Goal: Task Accomplishment & Management: Complete application form

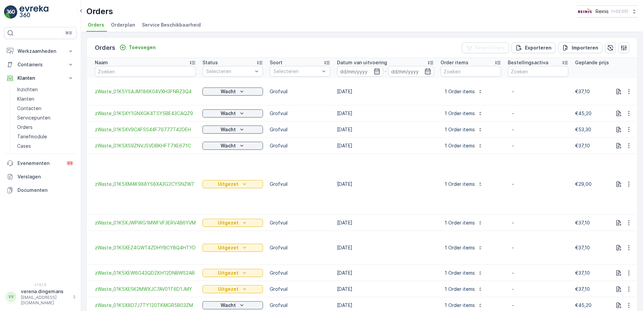
scroll to position [0, 638]
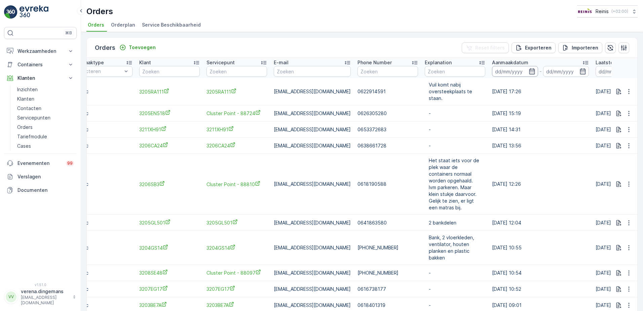
click at [520, 68] on input at bounding box center [515, 71] width 46 height 11
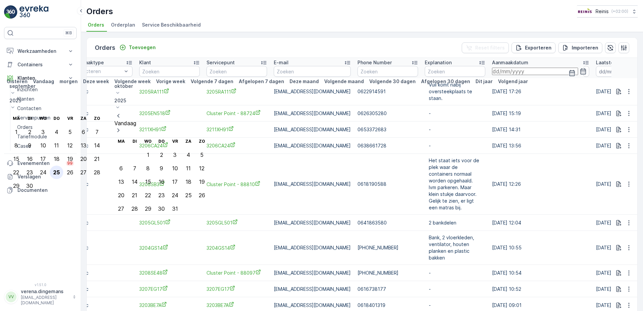
click at [60, 169] on div "25" at bounding box center [56, 172] width 7 height 6
type input "[DATE]"
click at [580, 70] on icon "button" at bounding box center [583, 73] width 6 height 6
click at [383, 154] on td "0618190588" at bounding box center [387, 184] width 67 height 61
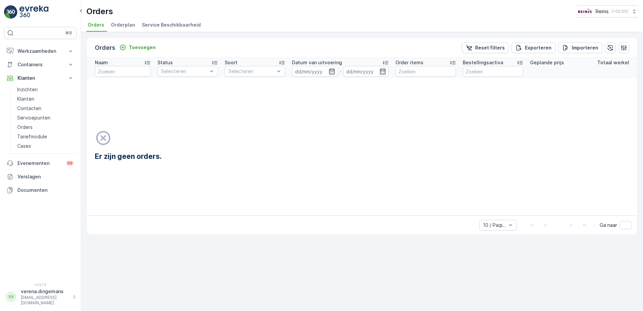
scroll to position [0, 643]
click at [62, 63] on p "Containers" at bounding box center [40, 64] width 46 height 7
click at [47, 50] on p "Werkzaamheden" at bounding box center [40, 51] width 46 height 7
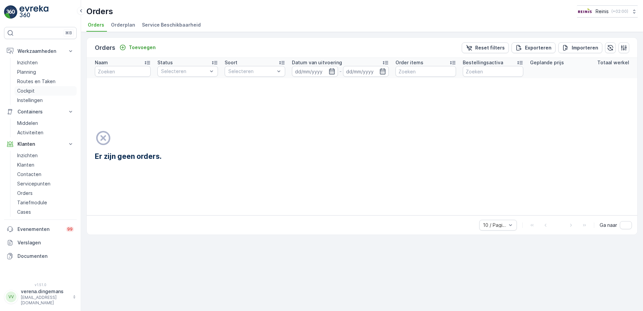
click at [26, 90] on p "Cockpit" at bounding box center [25, 90] width 17 height 7
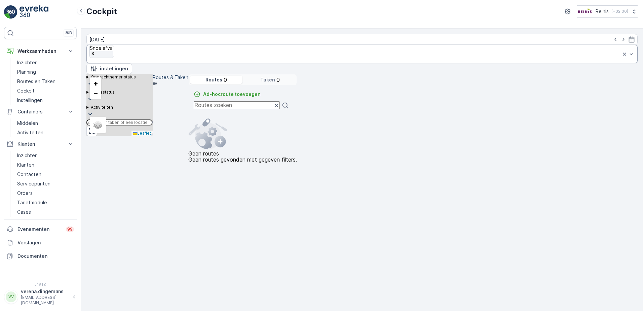
click at [113, 51] on div "Remove Snoeiafval" at bounding box center [101, 54] width 23 height 6
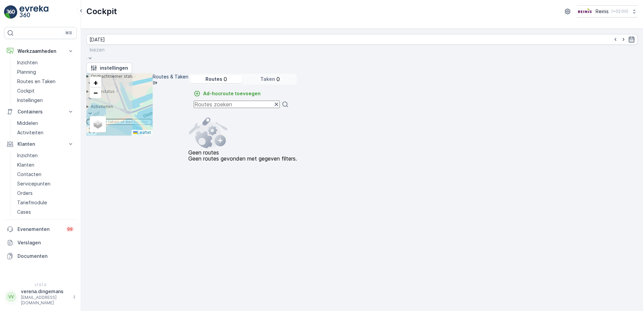
click at [105, 46] on div at bounding box center [97, 49] width 15 height 7
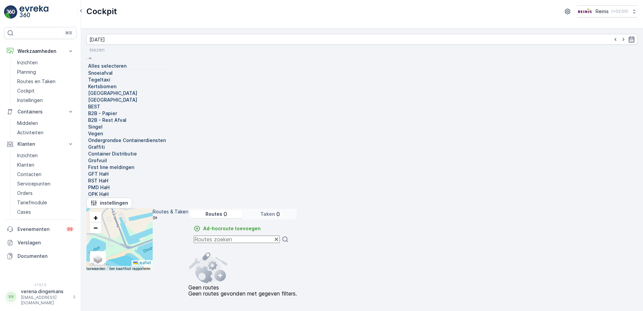
scroll to position [137, 0]
click at [86, 160] on div at bounding box center [86, 160] width 0 height 0
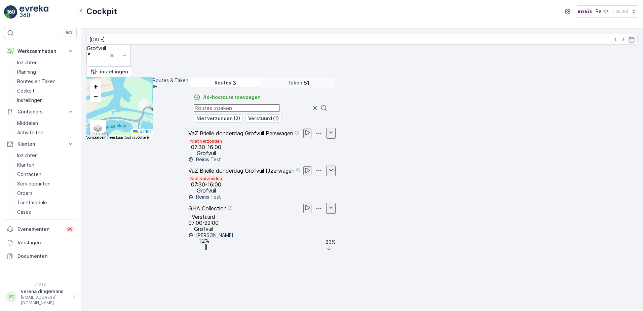
click at [219, 232] on div "Verstuurd 07:00-22:00 Grofvuil" at bounding box center [203, 223] width 30 height 18
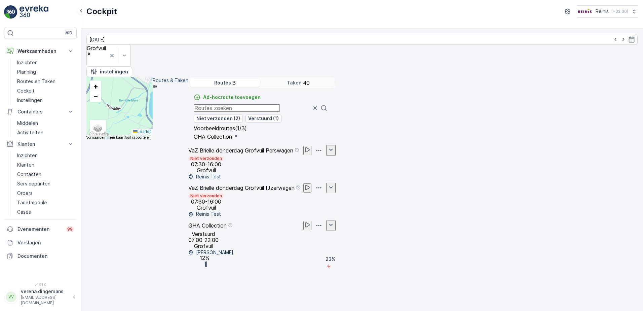
drag, startPoint x: 301, startPoint y: 75, endPoint x: 293, endPoint y: 69, distance: 10.2
click at [153, 77] on div "2 3 2 2 4 3 5 3 6 + − Satelliet stappenplan Terrein Hybride Leaflet Sneltoetsen…" at bounding box center [119, 108] width 66 height 62
click at [152, 122] on input "text" at bounding box center [119, 125] width 66 height 6
click at [152, 122] on input "Slauerhoffstraat" at bounding box center [119, 125] width 66 height 6
type input "Slauerhoffstraat spijkenisse"
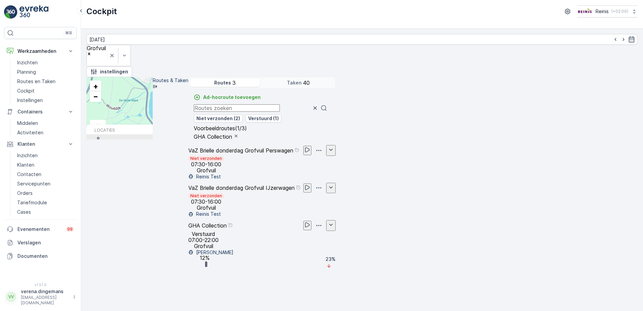
click at [126, 146] on span "Slauerhoffstraat" at bounding box center [110, 148] width 32 height 5
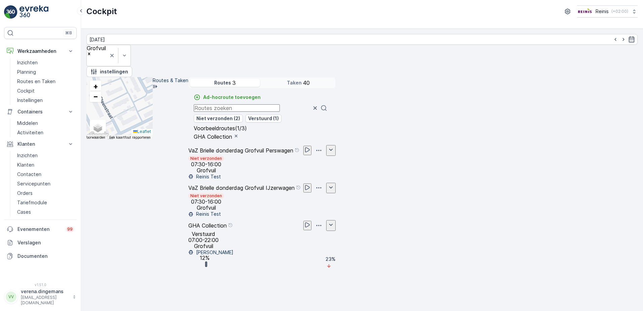
drag, startPoint x: 320, startPoint y: 156, endPoint x: 301, endPoint y: 159, distance: 19.4
click at [153, 139] on div "2 3 2 + − Satelliet stappenplan Terrein Hybride Leaflet Sneltoetsen Kaartgegeve…" at bounding box center [119, 108] width 66 height 62
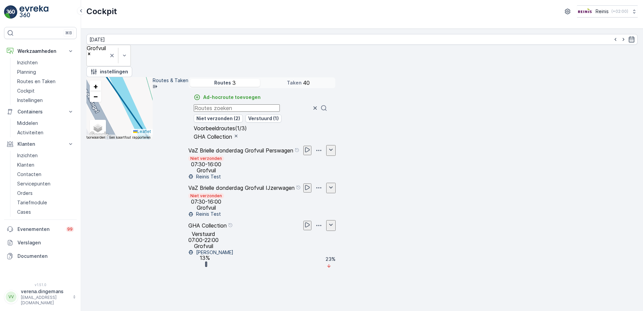
drag, startPoint x: 346, startPoint y: 147, endPoint x: 368, endPoint y: 161, distance: 26.0
click at [153, 139] on div "2 + − Satelliet stappenplan Terrein Hybride Leaflet Sneltoetsen Kaartgegevens K…" at bounding box center [119, 108] width 66 height 62
click at [33, 194] on link "Orders" at bounding box center [45, 192] width 62 height 9
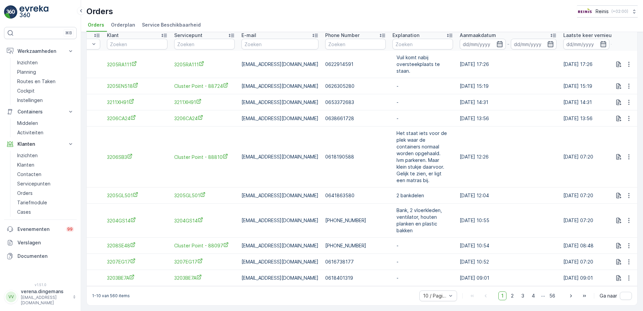
scroll to position [0, 733]
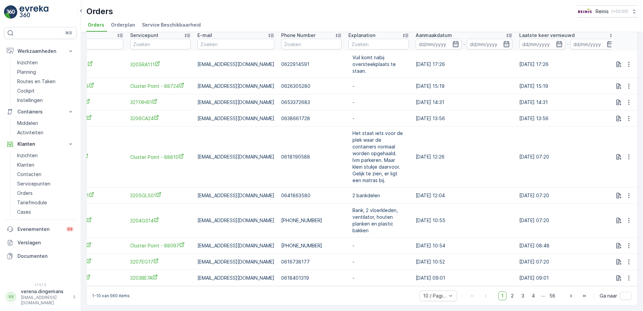
drag, startPoint x: 547, startPoint y: 282, endPoint x: 644, endPoint y: 276, distance: 96.7
click at [643, 276] on html "⌘B Werkzaamheden Inzichten Planning Routes en Taken Cockpit Instellingen Contai…" at bounding box center [321, 155] width 643 height 311
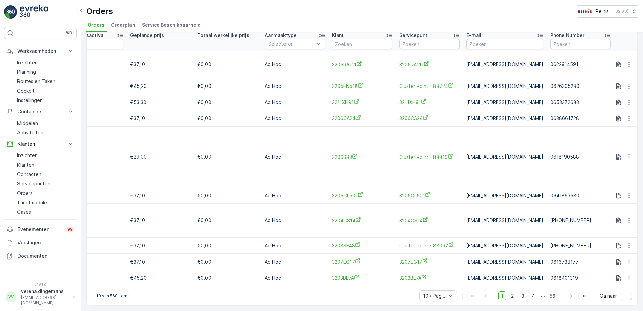
scroll to position [0, 0]
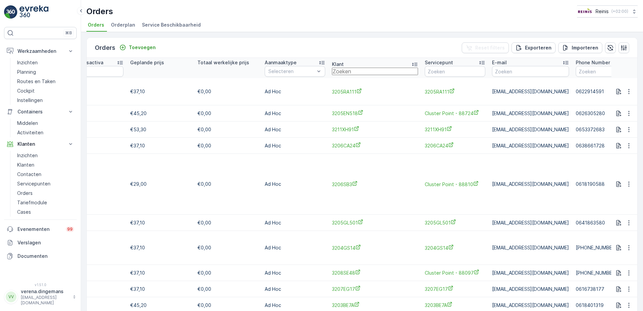
click at [357, 74] on input "text" at bounding box center [375, 71] width 86 height 7
type input "3202VV"
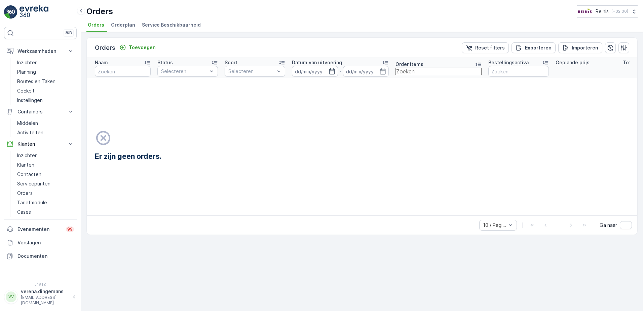
click at [417, 69] on input "text" at bounding box center [438, 71] width 86 height 7
click at [499, 47] on p "Reset filters" at bounding box center [490, 47] width 30 height 7
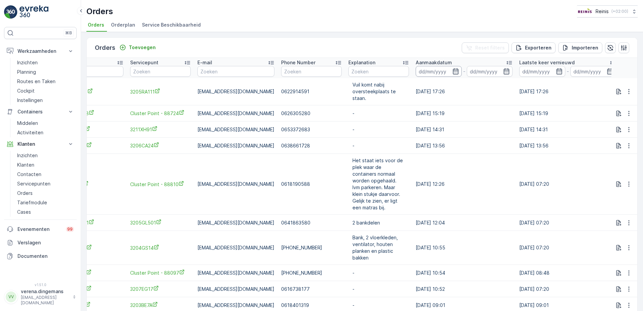
click at [441, 68] on input at bounding box center [439, 71] width 46 height 11
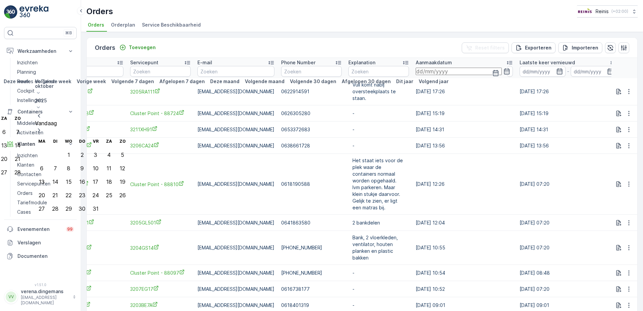
type input "[DATE]"
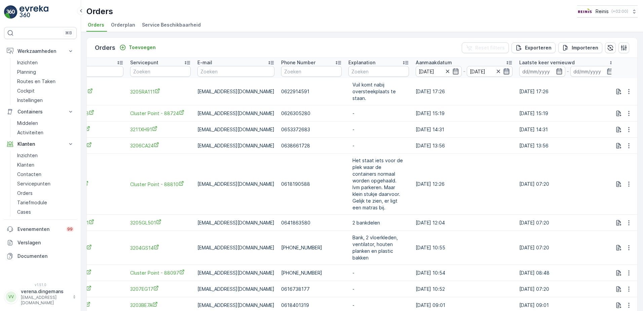
click at [503, 70] on icon "button" at bounding box center [506, 71] width 7 height 7
click at [305, 152] on td "0638661728" at bounding box center [311, 146] width 67 height 16
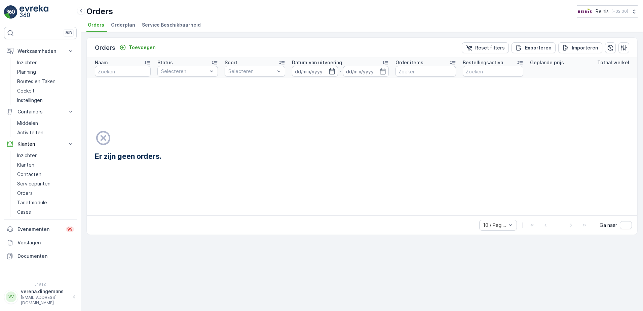
scroll to position [0, 643]
click at [498, 48] on p "Reset filters" at bounding box center [490, 47] width 30 height 7
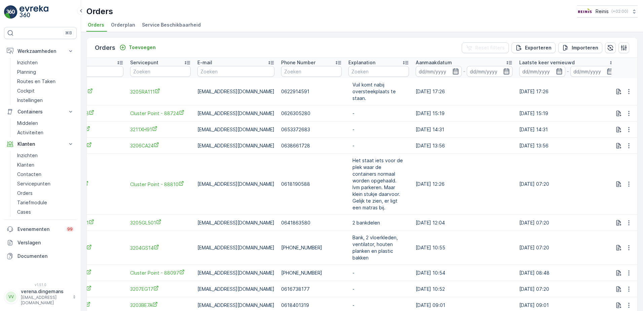
scroll to position [31, 0]
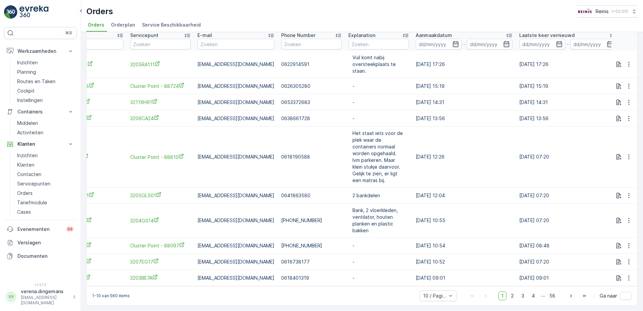
drag, startPoint x: 450, startPoint y: 282, endPoint x: 479, endPoint y: 286, distance: 29.2
click at [479, 286] on div "Orders Toevoegen Reset filters Exporteren Importeren Naam Status Selecteren Soo…" at bounding box center [361, 157] width 551 height 295
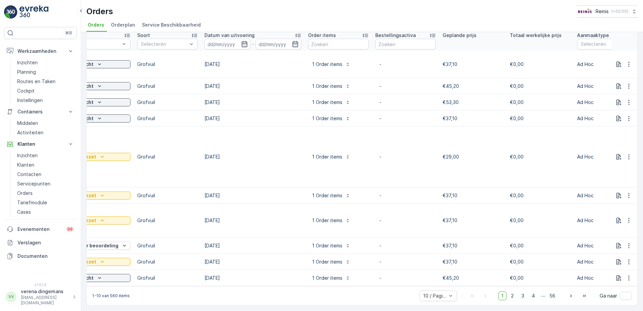
scroll to position [0, 0]
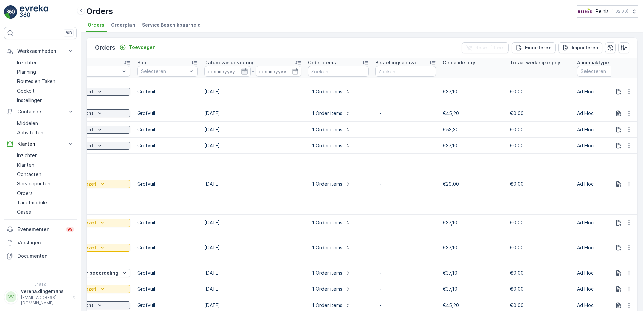
click at [241, 72] on icon "button" at bounding box center [244, 71] width 7 height 7
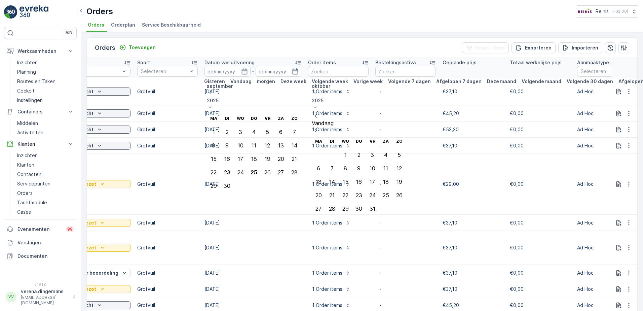
drag, startPoint x: 315, startPoint y: 154, endPoint x: 275, endPoint y: 87, distance: 77.9
click at [257, 169] on div "25" at bounding box center [253, 172] width 7 height 6
type input "[DATE]"
click at [257, 169] on div "25" at bounding box center [253, 172] width 7 height 6
type input "[DATE]"
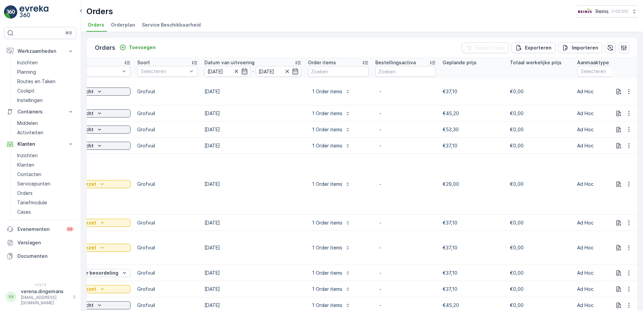
click at [429, 39] on div "Orders Toevoegen Reset filters Exporteren Importeren" at bounding box center [362, 48] width 550 height 20
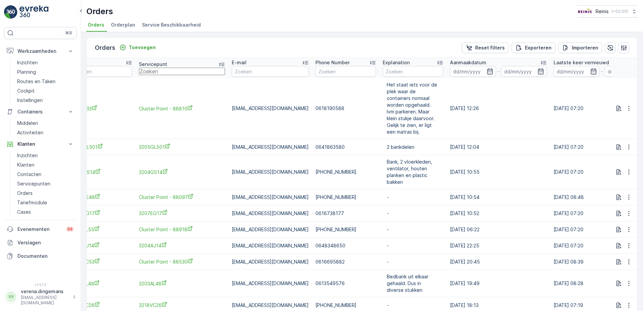
click at [158, 68] on input "text" at bounding box center [182, 71] width 86 height 7
type input "3202vv"
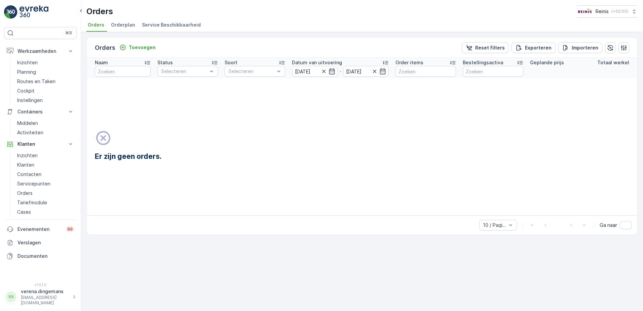
scroll to position [0, 643]
type input "3202"
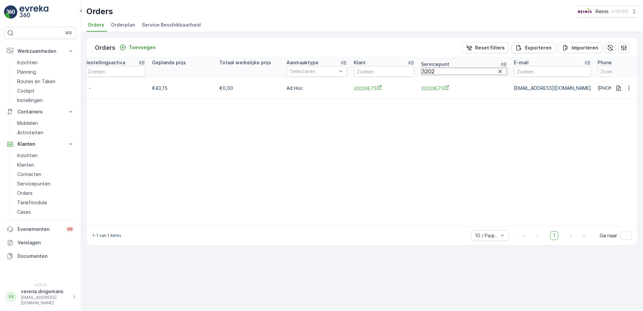
scroll to position [0, 651]
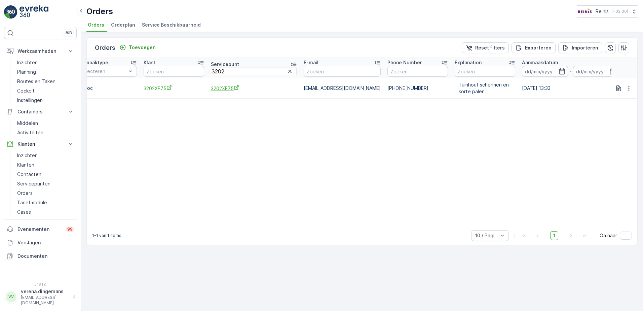
click at [244, 90] on span "3202XE75" at bounding box center [254, 88] width 86 height 7
click at [37, 91] on link "Cockpit" at bounding box center [45, 90] width 62 height 9
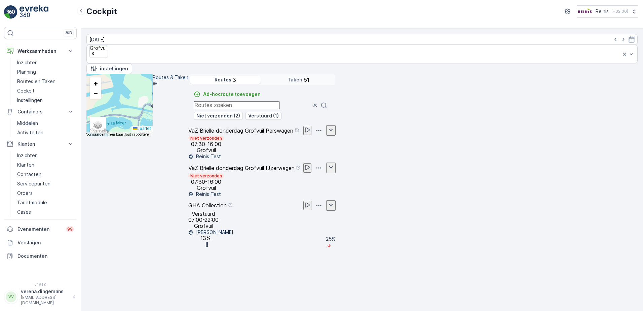
click at [336, 235] on div "[PERSON_NAME]" at bounding box center [261, 232] width 147 height 7
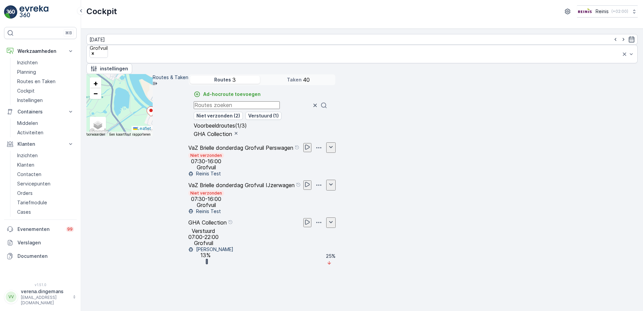
drag, startPoint x: 411, startPoint y: 211, endPoint x: 317, endPoint y: 198, distance: 94.0
click at [324, 216] on div "5" at bounding box center [329, 221] width 10 height 10
click at [152, 119] on input "text" at bounding box center [119, 122] width 66 height 6
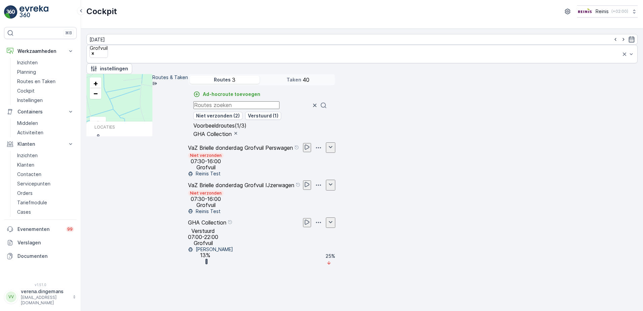
type input "slauerhofstraat s"
click at [161, 143] on span "Slauerhoffstraat" at bounding box center [127, 146] width 67 height 6
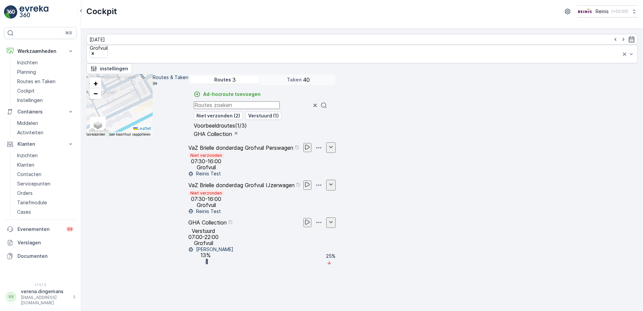
drag, startPoint x: 284, startPoint y: 131, endPoint x: 282, endPoint y: 210, distance: 79.0
click at [153, 136] on div "2 3 2 + − Satelliet stappenplan Terrein Hybride Leaflet Sneltoetsen Kaartgegeve…" at bounding box center [119, 105] width 66 height 62
drag, startPoint x: 295, startPoint y: 157, endPoint x: 295, endPoint y: 168, distance: 10.8
click at [153, 136] on div "2 + − Satelliet stappenplan Terrein Hybride Leaflet Sneltoetsen Kaartgegevens K…" at bounding box center [119, 105] width 66 height 62
drag, startPoint x: 429, startPoint y: 218, endPoint x: 250, endPoint y: 148, distance: 191.5
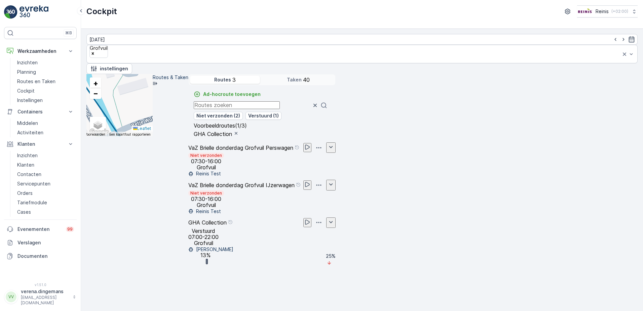
click at [153, 136] on div "2 + − Satelliet stappenplan Terrein Hybride Leaflet Sneltoetsen Kaartgegevens K…" at bounding box center [119, 105] width 66 height 62
drag, startPoint x: 255, startPoint y: 177, endPoint x: 272, endPoint y: 143, distance: 37.4
click at [153, 136] on div "2 3 2 + − Satelliet stappenplan Terrein Hybride Leaflet Sneltoetsen Kaartgegeve…" at bounding box center [119, 105] width 66 height 62
drag, startPoint x: 262, startPoint y: 104, endPoint x: 303, endPoint y: 209, distance: 113.3
click at [153, 136] on div "2 3 2 + − Satelliet stappenplan Terrein Hybride Leaflet Sneltoetsen Kaartgegeve…" at bounding box center [119, 105] width 66 height 62
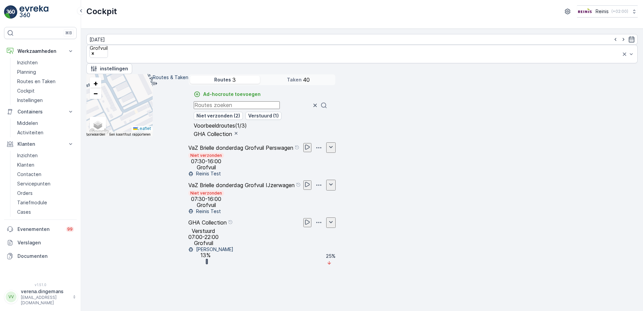
drag, startPoint x: 315, startPoint y: 201, endPoint x: 308, endPoint y: 180, distance: 22.6
click at [153, 136] on div "2 3 2 + − Satelliet stappenplan Terrein Hybride Leaflet Sneltoetsen Kaartgegeve…" at bounding box center [119, 105] width 66 height 62
click at [137, 185] on icon at bounding box center [136, 190] width 8 height 10
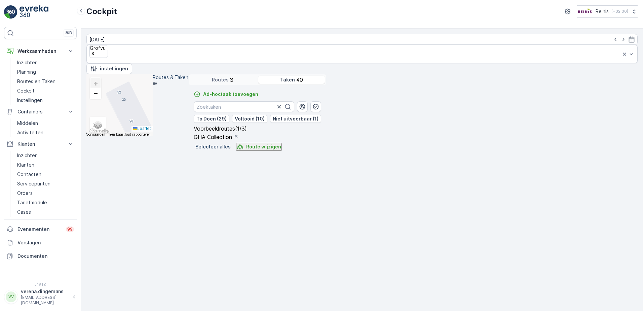
scroll to position [896, 0]
click at [31, 86] on link "Routes en Taken" at bounding box center [45, 81] width 62 height 9
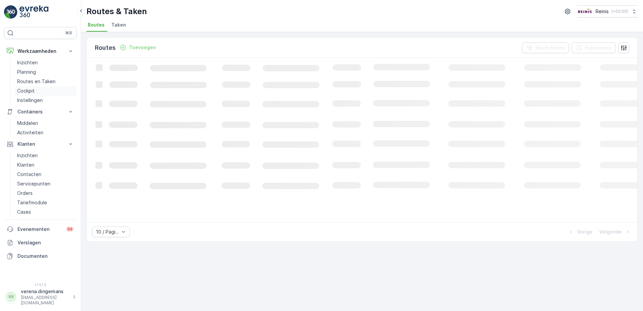
click at [35, 88] on link "Cockpit" at bounding box center [45, 90] width 62 height 9
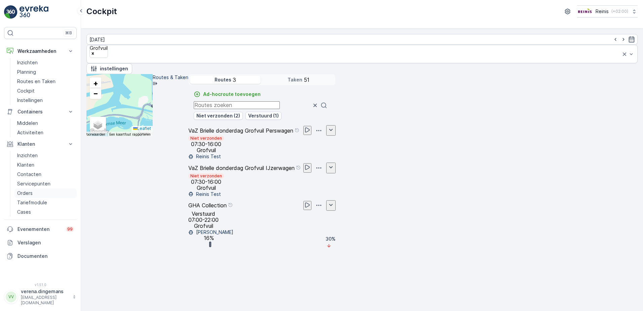
click at [30, 191] on p "Orders" at bounding box center [24, 193] width 15 height 7
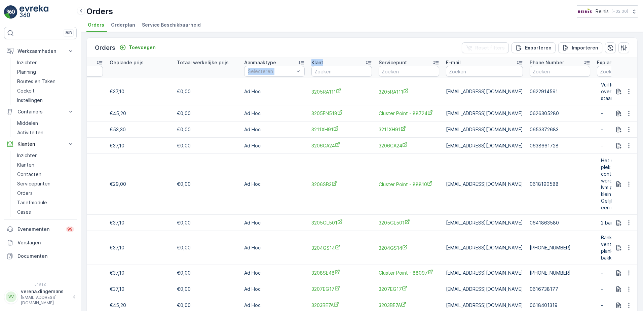
drag, startPoint x: 345, startPoint y: 61, endPoint x: 296, endPoint y: 61, distance: 49.4
click at [292, 62] on tr "Naam Status Selecteren Soort Selecteren Datum van uitvoering - Order items Best…" at bounding box center [248, 68] width 1292 height 20
drag, startPoint x: 367, startPoint y: 62, endPoint x: 528, endPoint y: 56, distance: 161.1
click at [355, 63] on div "Klant" at bounding box center [341, 62] width 61 height 7
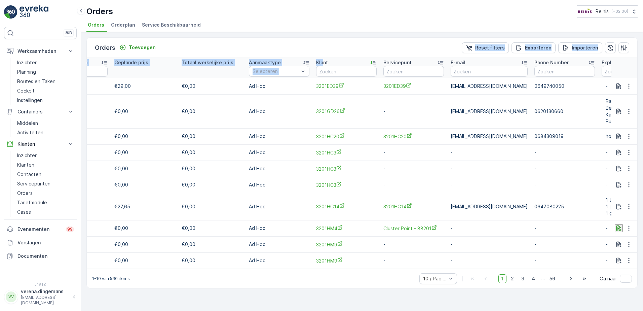
drag, startPoint x: 319, startPoint y: 63, endPoint x: 245, endPoint y: 57, distance: 74.2
click at [245, 57] on div "Orders Toevoegen Reset filters Exporteren Importeren Naam Status Selecteren Soo…" at bounding box center [361, 162] width 551 height 251
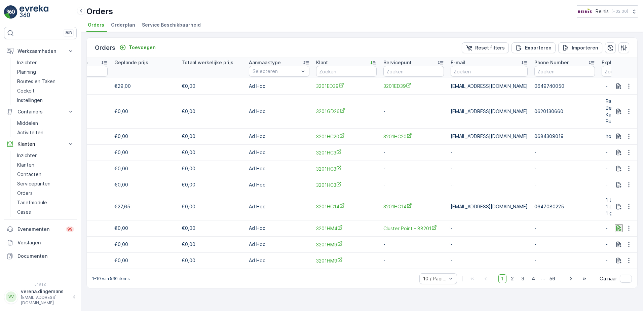
click at [371, 63] on icon at bounding box center [372, 62] width 2 height 3
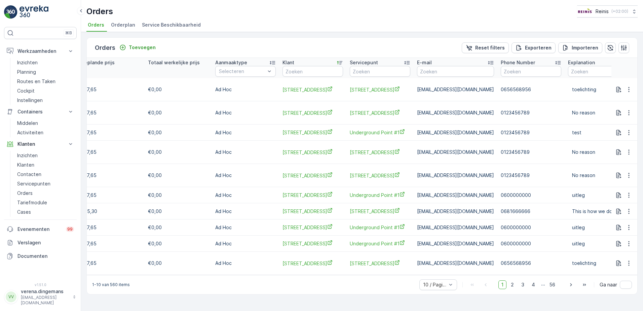
drag, startPoint x: 335, startPoint y: 62, endPoint x: 340, endPoint y: 65, distance: 5.8
click at [336, 62] on icon at bounding box center [339, 62] width 7 height 7
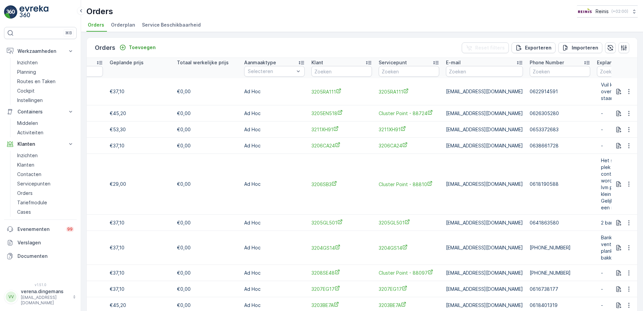
click at [366, 62] on icon at bounding box center [368, 62] width 7 height 7
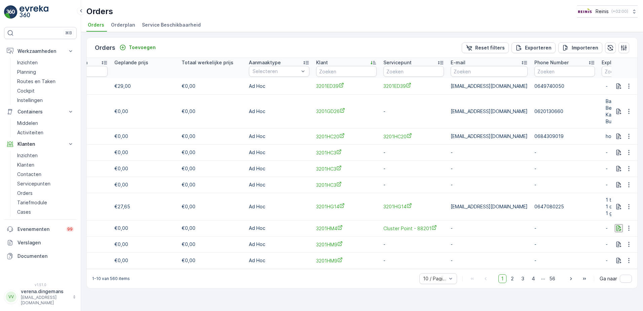
click at [371, 61] on icon at bounding box center [373, 62] width 5 height 3
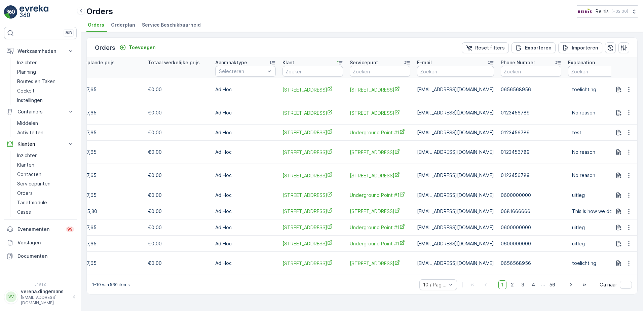
drag, startPoint x: 384, startPoint y: 278, endPoint x: 494, endPoint y: 288, distance: 111.1
click at [494, 288] on div "Orders Toevoegen Reset filters Exporteren Importeren Naam Status Selecteren Soo…" at bounding box center [361, 165] width 551 height 257
click at [367, 309] on div "Orders Toevoegen Reset filters Exporteren Importeren Naam Status Selecteren Soo…" at bounding box center [362, 171] width 562 height 279
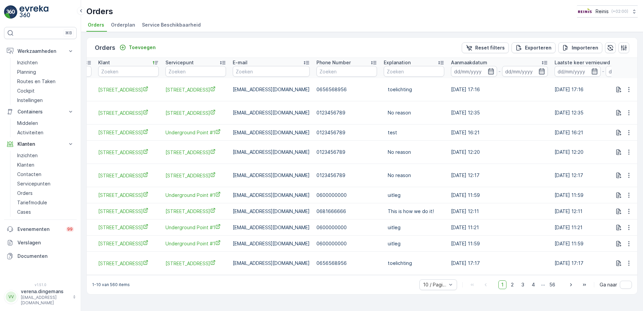
scroll to position [0, 672]
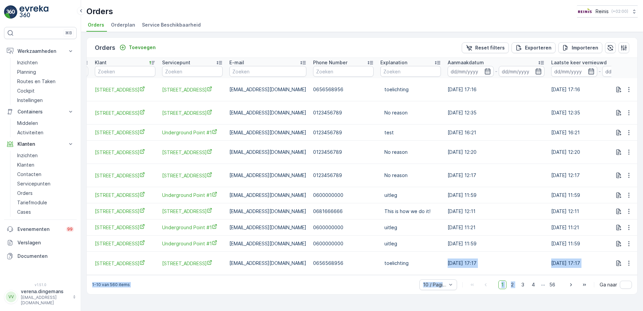
drag, startPoint x: 521, startPoint y: 283, endPoint x: 413, endPoint y: 276, distance: 108.1
click at [413, 276] on div "Orders Toevoegen Reset filters Exporteren Importeren Naam Status Selecteren Soo…" at bounding box center [361, 165] width 551 height 257
drag, startPoint x: 413, startPoint y: 276, endPoint x: 389, endPoint y: 288, distance: 26.9
click at [387, 290] on div "1-10 van 560 items 10 / Pagina 1 2 3 4 ... 56 Ga naar" at bounding box center [362, 284] width 550 height 19
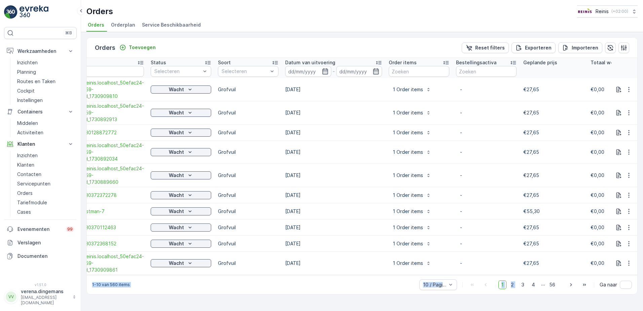
scroll to position [0, 0]
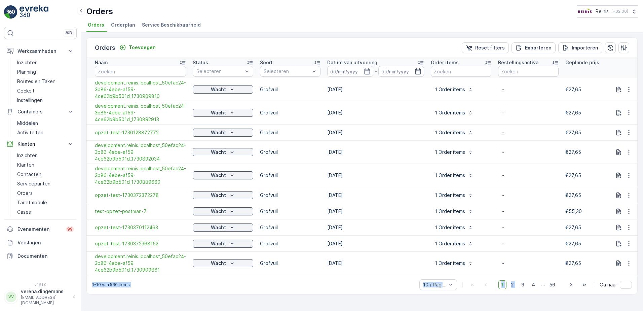
click at [219, 290] on div "1-10 van 560 items 10 / Pagina 1 2 3 4 ... 56 Ga naar" at bounding box center [362, 284] width 550 height 19
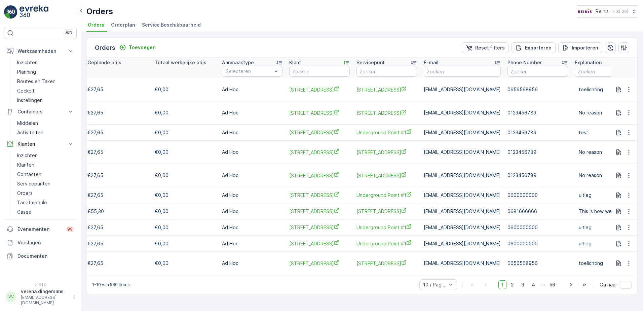
scroll to position [0, 466]
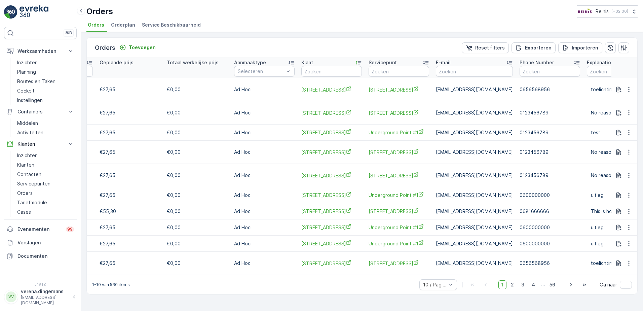
click at [356, 62] on icon at bounding box center [358, 62] width 7 height 7
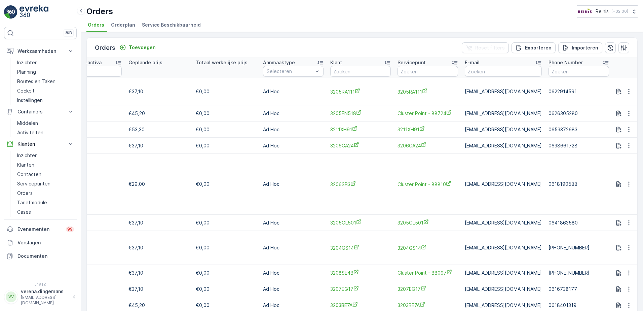
click at [452, 63] on icon at bounding box center [454, 62] width 5 height 3
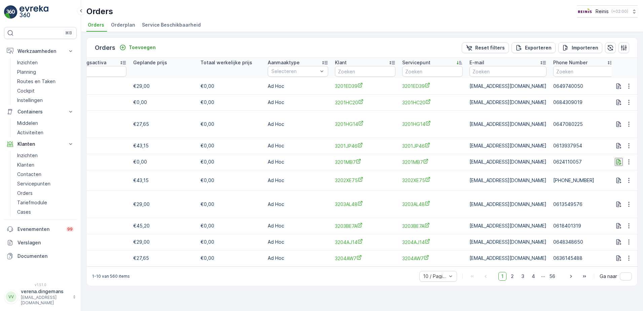
click at [456, 63] on icon at bounding box center [459, 62] width 7 height 7
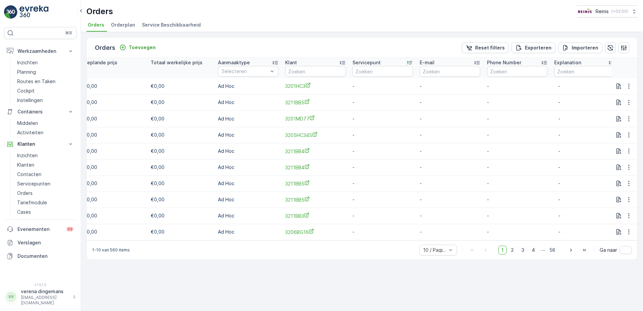
click at [340, 62] on icon at bounding box center [342, 62] width 7 height 7
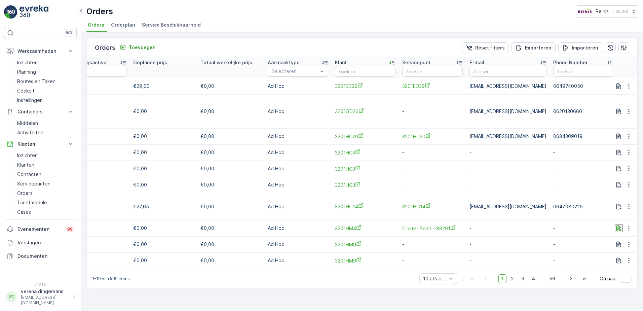
click at [391, 62] on icon at bounding box center [392, 62] width 7 height 7
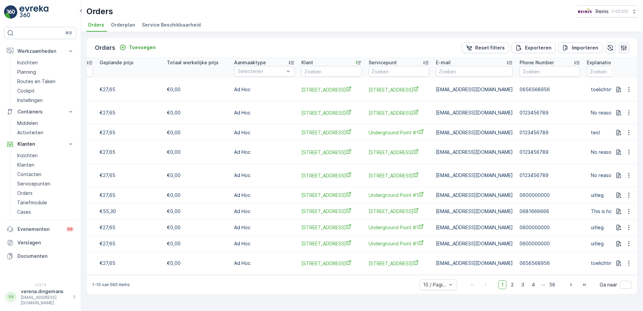
click at [621, 49] on icon "button" at bounding box center [623, 47] width 7 height 7
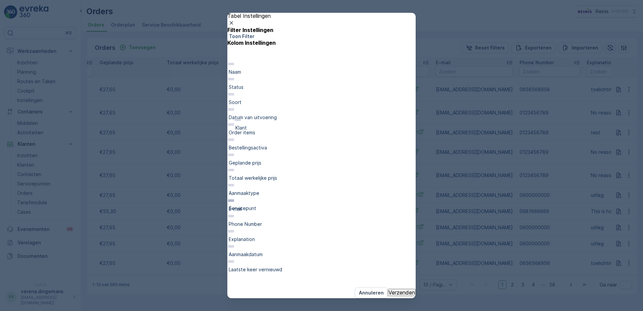
drag, startPoint x: 288, startPoint y: 179, endPoint x: 286, endPoint y: 119, distance: 59.9
click at [286, 119] on div "Naam Status Soort Datum van uitvoering Order items Bestellingsactiva Geplande p…" at bounding box center [321, 166] width 188 height 241
drag, startPoint x: 278, startPoint y: 156, endPoint x: 278, endPoint y: 200, distance: 44.4
click at [278, 200] on div "Klant Naam Status Soort Datum van uitvoering Order items Bestellingsactiva Gepl…" at bounding box center [321, 166] width 188 height 241
drag, startPoint x: 278, startPoint y: 184, endPoint x: 273, endPoint y: 132, distance: 52.0
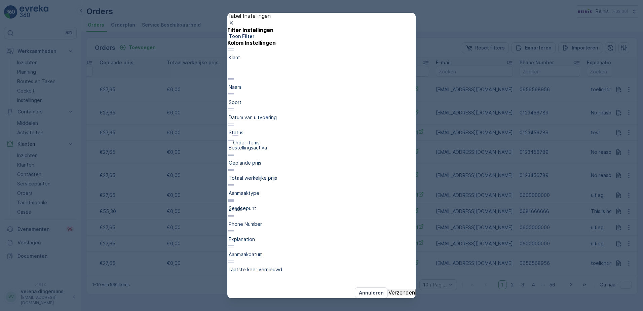
click at [273, 132] on div "Klant Naam Soort Datum van uitvoering Order items Status Bestellingsactiva Gepl…" at bounding box center [321, 166] width 188 height 241
drag, startPoint x: 293, startPoint y: 148, endPoint x: 291, endPoint y: 116, distance: 32.3
click at [291, 116] on div "Klant Order items Naam Soort Datum van uitvoering Status Bestellingsactiva Gepl…" at bounding box center [321, 166] width 188 height 241
click at [389, 290] on p "Verzenden" at bounding box center [401, 293] width 27 height 6
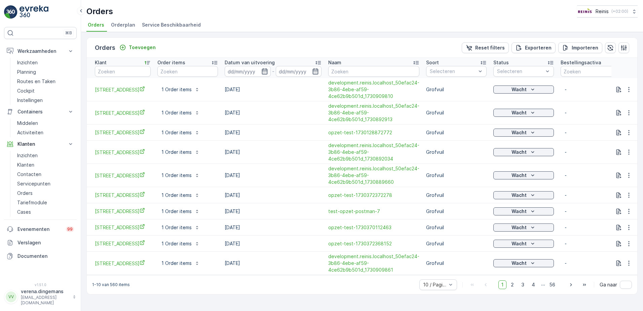
scroll to position [0, 0]
click at [621, 48] on icon "button" at bounding box center [623, 47] width 7 height 7
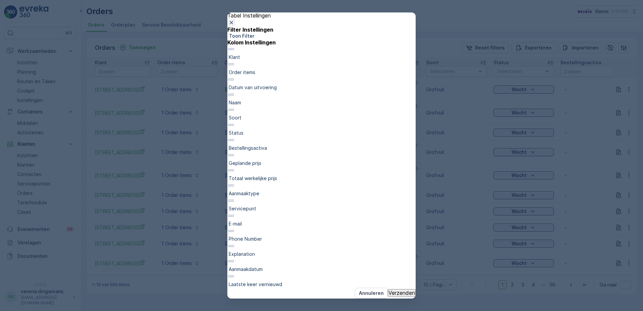
click at [235, 26] on icon "button" at bounding box center [231, 22] width 7 height 7
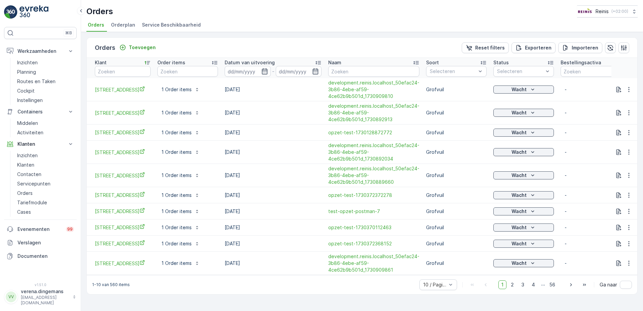
click at [150, 63] on icon at bounding box center [147, 62] width 7 height 7
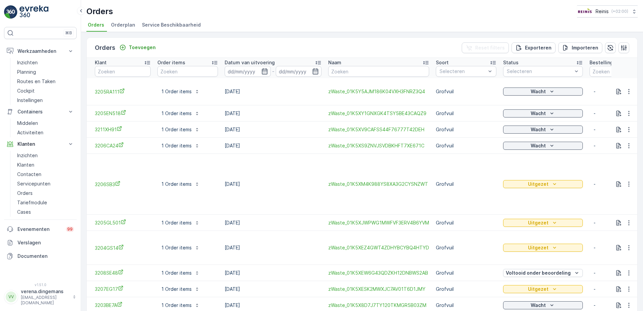
click at [147, 63] on icon at bounding box center [147, 62] width 5 height 3
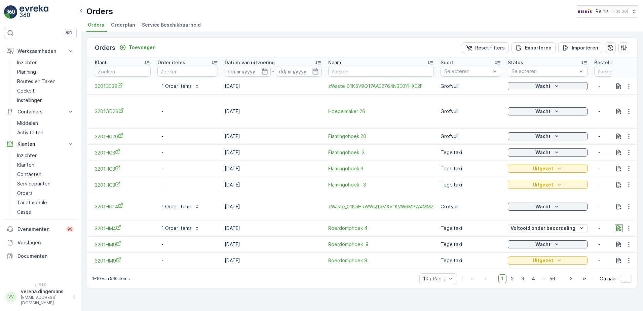
click at [147, 63] on icon at bounding box center [147, 62] width 5 height 3
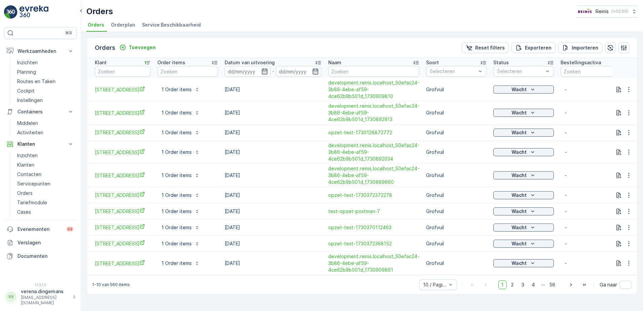
drag, startPoint x: 524, startPoint y: 298, endPoint x: 375, endPoint y: 258, distance: 154.6
click at [523, 289] on span "3" at bounding box center [522, 284] width 9 height 9
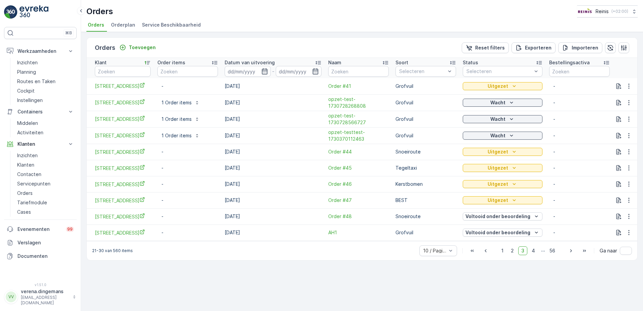
click at [147, 60] on icon at bounding box center [147, 62] width 7 height 7
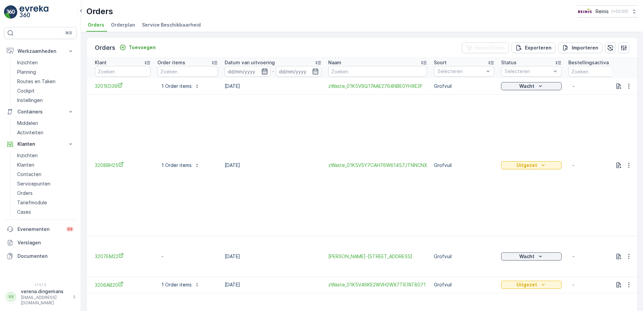
click at [263, 72] on icon "button" at bounding box center [264, 71] width 7 height 7
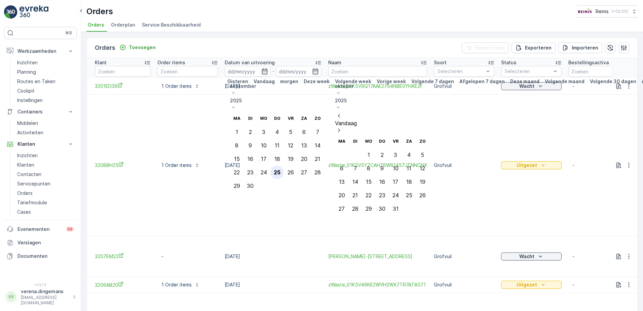
click at [280, 169] on div "25" at bounding box center [277, 172] width 7 height 6
type input "[DATE]"
click at [280, 169] on div "25" at bounding box center [277, 172] width 7 height 6
type input "[DATE]"
click at [280, 169] on div "25" at bounding box center [277, 172] width 7 height 6
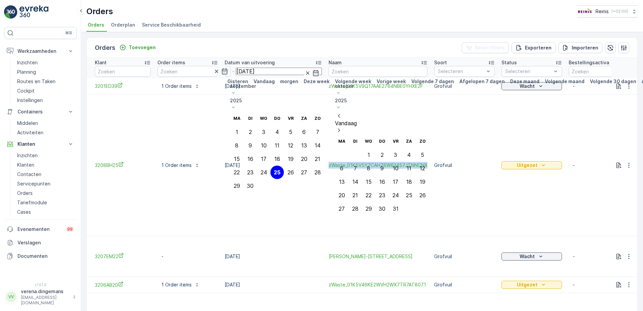
click at [339, 154] on td "zWaste_01K5V5Y7CAH76W61457JTNNCNX" at bounding box center [378, 165] width 106 height 142
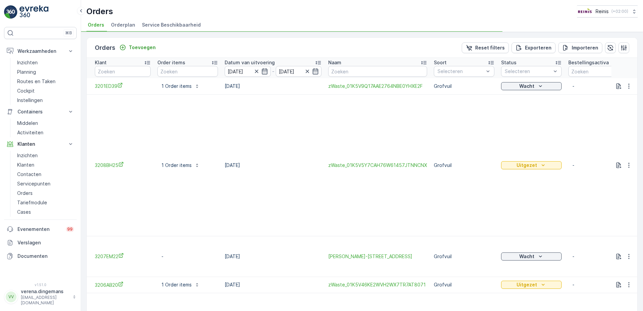
click at [149, 62] on icon at bounding box center [147, 62] width 7 height 7
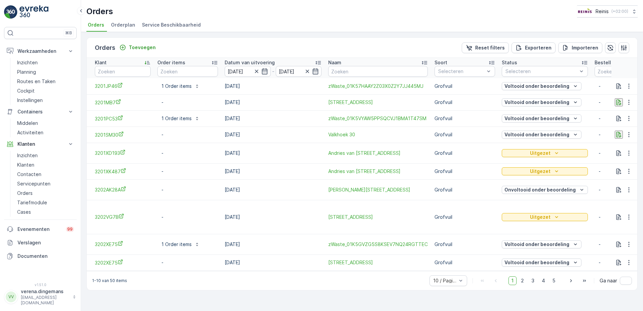
click at [149, 62] on icon at bounding box center [147, 62] width 7 height 7
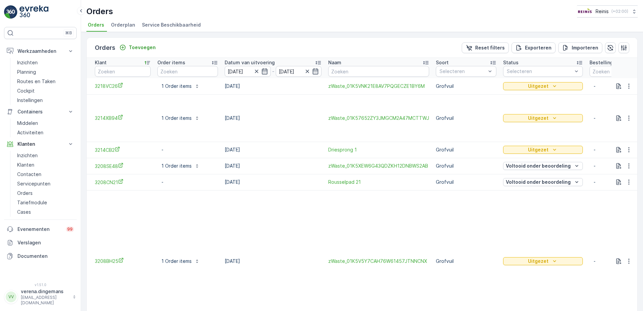
click at [149, 62] on icon at bounding box center [147, 62] width 7 height 7
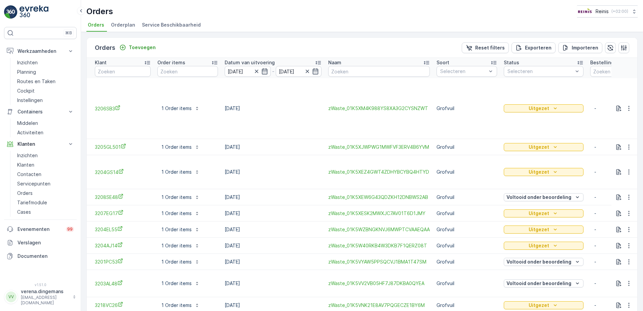
click at [149, 62] on icon at bounding box center [147, 62] width 7 height 7
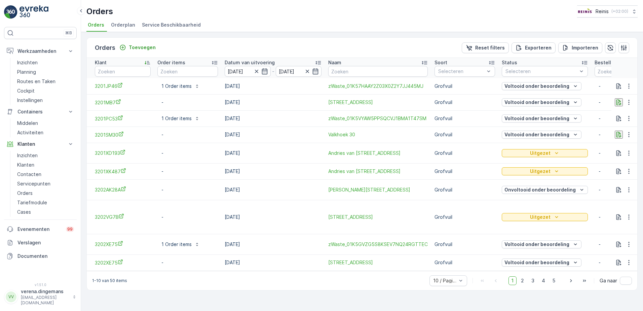
click at [149, 62] on icon at bounding box center [147, 62] width 7 height 7
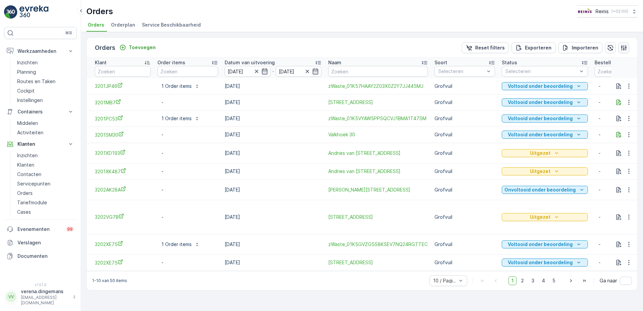
click at [628, 48] on button "button" at bounding box center [623, 47] width 11 height 11
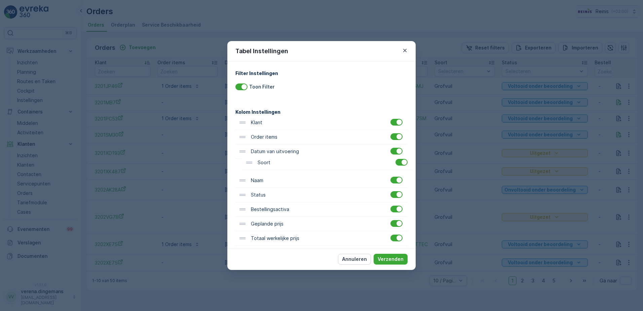
drag, startPoint x: 287, startPoint y: 181, endPoint x: 296, endPoint y: 160, distance: 22.5
click at [296, 160] on div "Klant Order items Datum van uitvoering Naam Soort Status Bestellingsactiva Gepl…" at bounding box center [321, 230] width 172 height 231
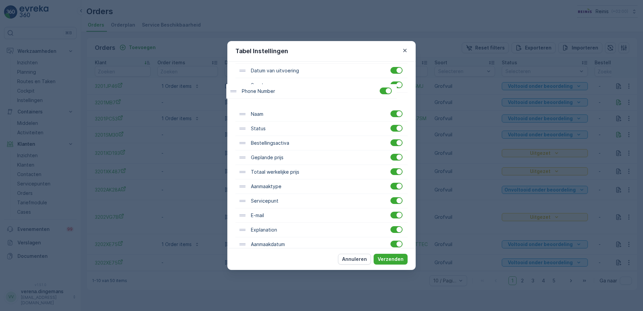
scroll to position [77, 0]
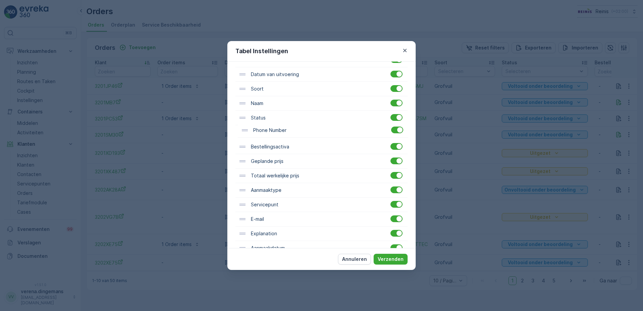
drag, startPoint x: 293, startPoint y: 196, endPoint x: 296, endPoint y: 128, distance: 68.3
click at [296, 128] on div "Klant Order items Datum van uitvoering Soort Naam Status Bestellingsactiva Gepl…" at bounding box center [321, 153] width 172 height 231
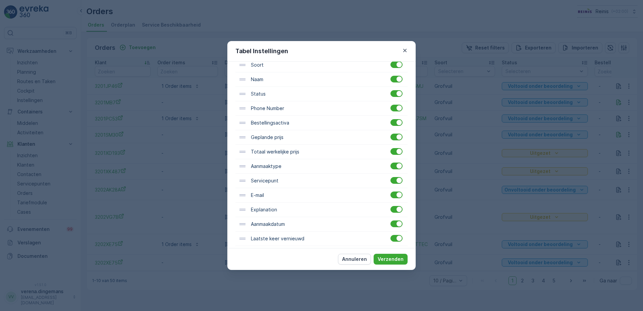
scroll to position [107, 0]
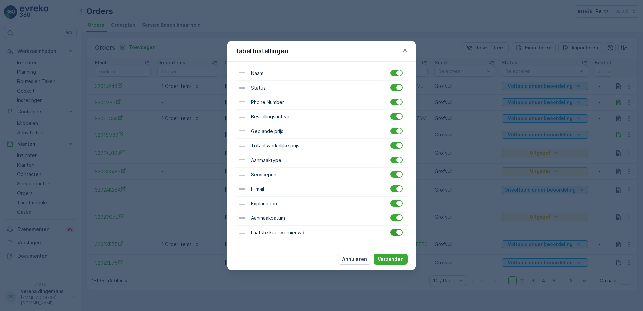
click at [396, 232] on div at bounding box center [398, 231] width 5 height 5
click at [390, 229] on input "checkbox" at bounding box center [390, 229] width 0 height 0
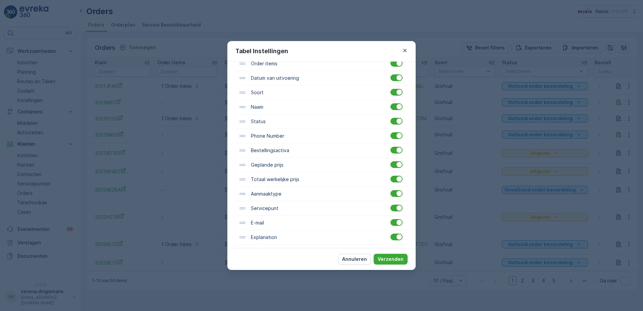
scroll to position [40, 0]
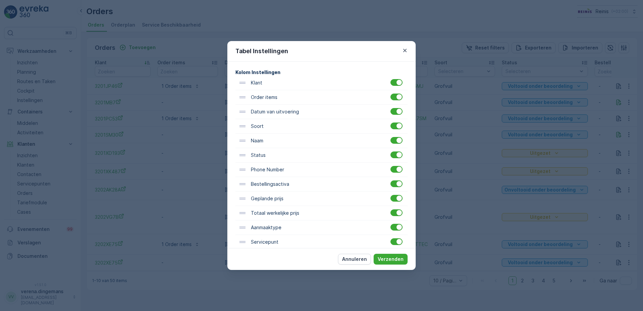
click at [393, 188] on div "Bestellingsactiva" at bounding box center [321, 184] width 172 height 14
click at [391, 184] on div at bounding box center [396, 183] width 12 height 7
click at [390, 180] on input "checkbox" at bounding box center [390, 180] width 0 height 0
click at [396, 198] on div at bounding box center [398, 197] width 5 height 5
click at [390, 195] on input "checkbox" at bounding box center [390, 195] width 0 height 0
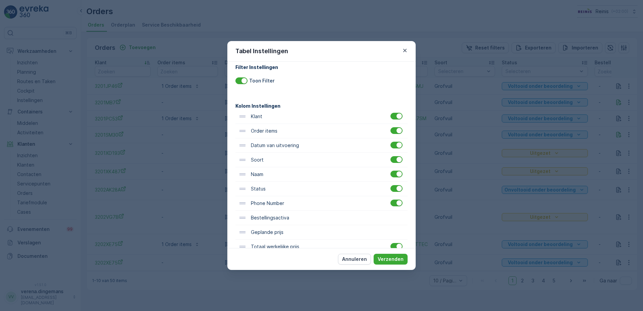
scroll to position [107, 0]
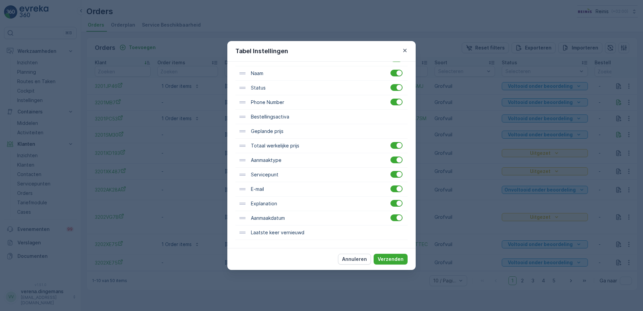
click at [402, 229] on div at bounding box center [402, 229] width 0 height 0
click at [402, 229] on input "checkbox" at bounding box center [402, 229] width 0 height 0
drag, startPoint x: 397, startPoint y: 132, endPoint x: 392, endPoint y: 124, distance: 9.8
click at [397, 129] on div "Klant Order items Datum van uitvoering Soort Naam Status Phone Number Bestellin…" at bounding box center [321, 123] width 172 height 231
click at [394, 113] on div "Bestellingsactiva" at bounding box center [321, 117] width 172 height 14
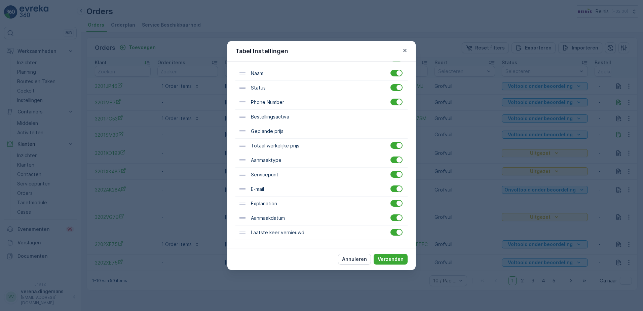
click at [402, 113] on div at bounding box center [402, 113] width 0 height 0
click at [402, 113] on input "checkbox" at bounding box center [402, 113] width 0 height 0
click at [402, 127] on div at bounding box center [402, 127] width 0 height 0
click at [402, 127] on input "checkbox" at bounding box center [402, 127] width 0 height 0
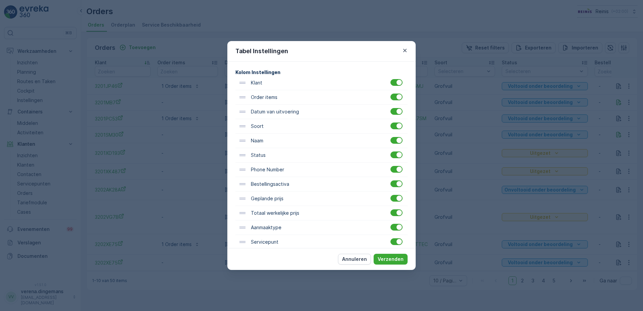
scroll to position [6, 0]
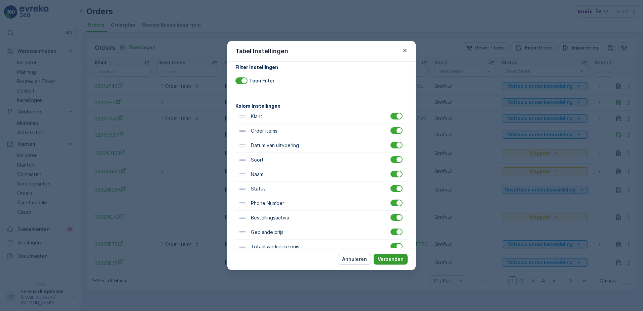
click at [391, 260] on p "Verzenden" at bounding box center [391, 259] width 26 height 7
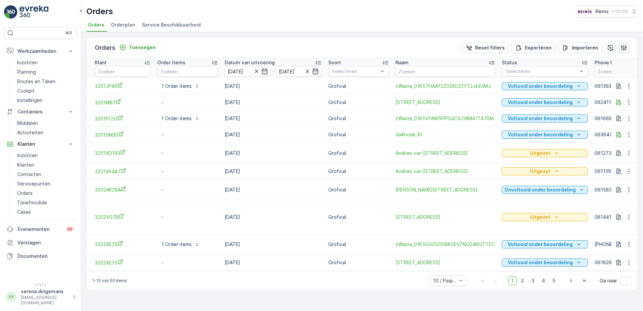
click at [625, 47] on icon "button" at bounding box center [623, 47] width 7 height 7
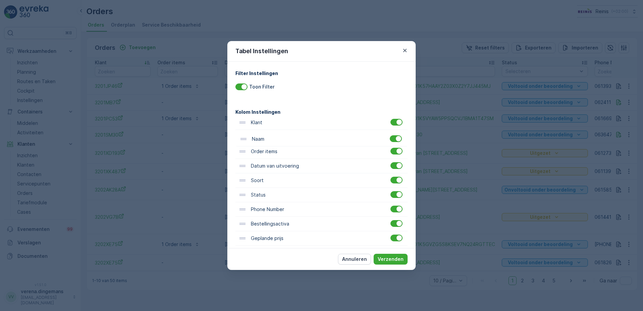
drag, startPoint x: 296, startPoint y: 182, endPoint x: 298, endPoint y: 132, distance: 49.8
click at [298, 132] on div "Klant Order items Datum van uitvoering Soort Naam Status Phone Number Bestellin…" at bounding box center [321, 230] width 172 height 231
drag, startPoint x: 394, startPoint y: 258, endPoint x: 365, endPoint y: 279, distance: 35.2
click at [393, 258] on p "Verzenden" at bounding box center [391, 259] width 26 height 7
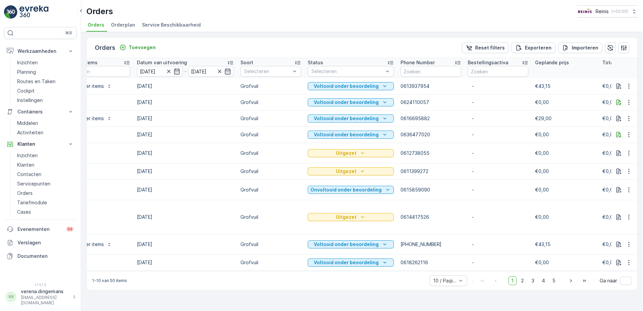
scroll to position [0, 0]
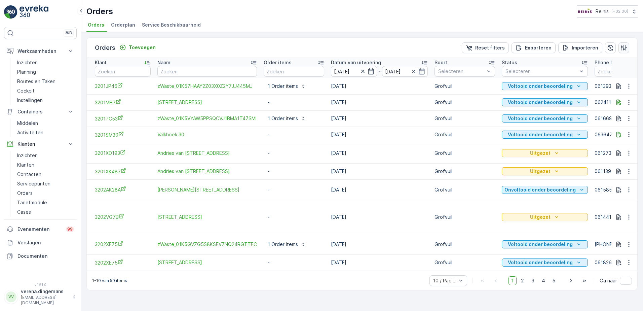
click at [624, 46] on icon "button" at bounding box center [624, 48] width 6 height 6
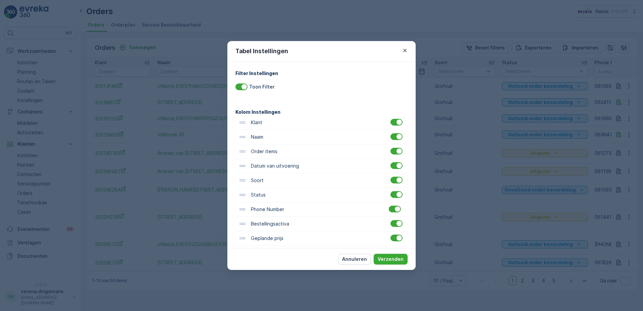
scroll to position [1, 0]
drag, startPoint x: 274, startPoint y: 211, endPoint x: 281, endPoint y: 145, distance: 66.9
click at [281, 145] on div "Klant Naam Order items Datum van uitvoering Soort Status Phone Number Bestellin…" at bounding box center [321, 230] width 172 height 231
click at [386, 257] on p "Verzenden" at bounding box center [391, 259] width 26 height 7
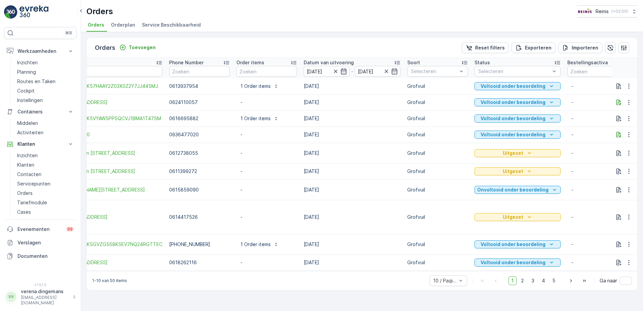
scroll to position [0, 103]
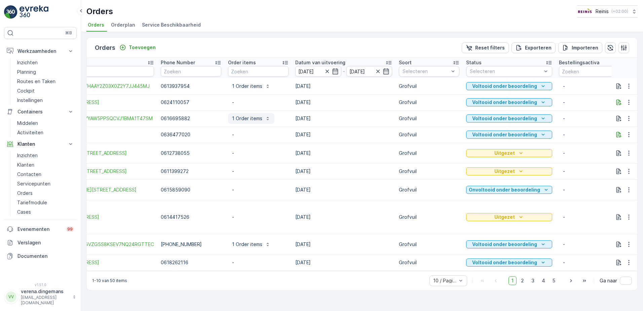
click at [246, 120] on p "1 Order items" at bounding box center [247, 118] width 30 height 7
click at [267, 208] on td "-" at bounding box center [258, 217] width 67 height 34
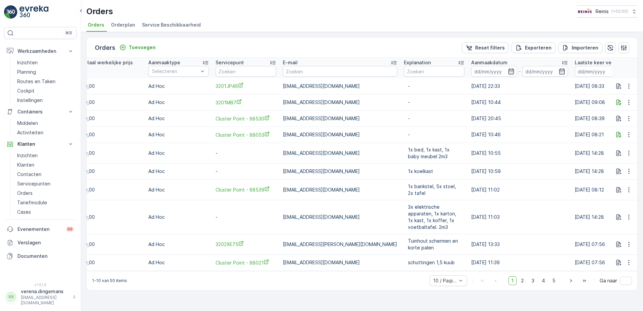
scroll to position [0, 717]
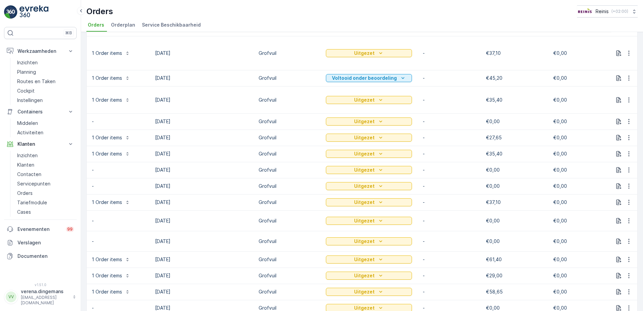
scroll to position [263, 0]
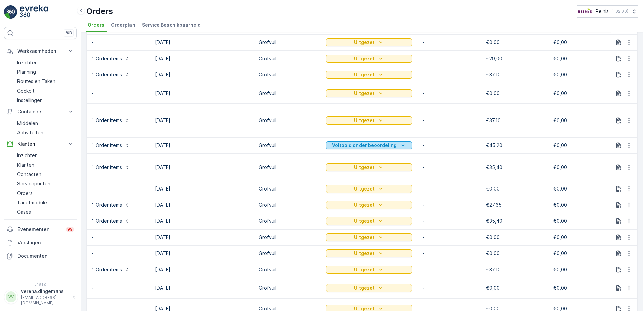
click at [399, 143] on icon "Voltooid onder beoordeling" at bounding box center [402, 145] width 7 height 7
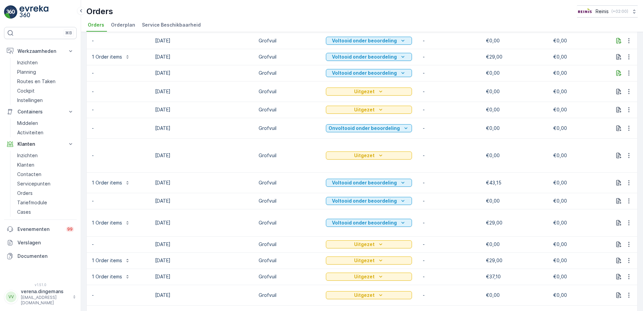
scroll to position [0, 0]
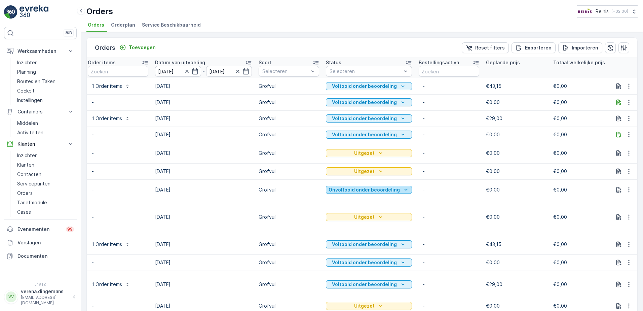
click at [394, 190] on p "Onvoltooid onder beoordeling" at bounding box center [364, 189] width 71 height 7
click at [437, 188] on p "-" at bounding box center [449, 189] width 52 height 7
click at [616, 136] on icon "button" at bounding box center [618, 135] width 5 height 6
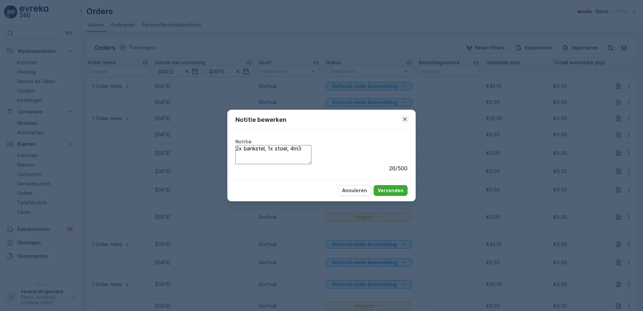
click at [403, 117] on icon "button" at bounding box center [404, 119] width 7 height 7
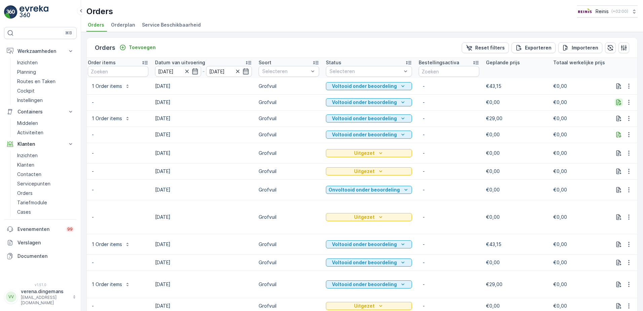
click at [617, 101] on icon "button" at bounding box center [618, 103] width 5 height 6
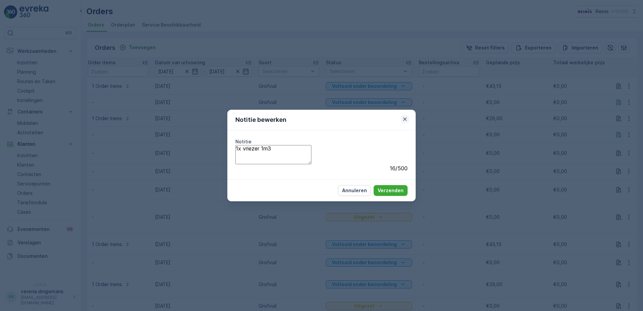
click at [406, 116] on icon "button" at bounding box center [404, 119] width 7 height 7
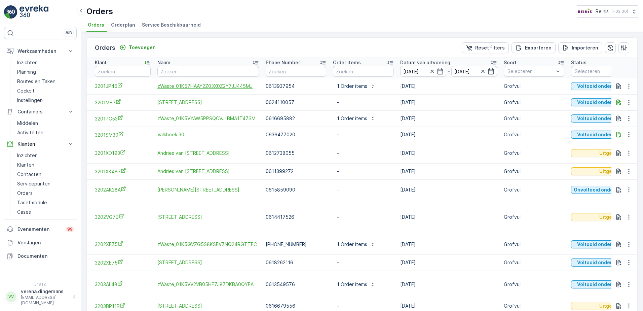
click at [218, 87] on span "zWaste_01K57HAAY2Z03X0Z2Y7JJ445MJ" at bounding box center [208, 86] width 102 height 7
click at [126, 69] on input "text" at bounding box center [123, 71] width 56 height 11
type input "302"
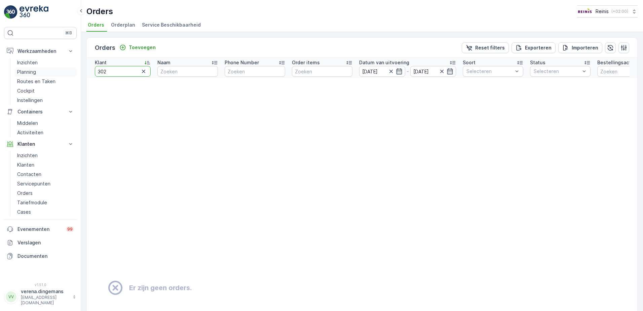
drag, startPoint x: 116, startPoint y: 72, endPoint x: 50, endPoint y: 72, distance: 66.6
click at [50, 72] on div "⌘B Werkzaamheden Inzichten Planning Routes en Taken Cockpit Instellingen Contai…" at bounding box center [321, 155] width 643 height 311
type input "3205"
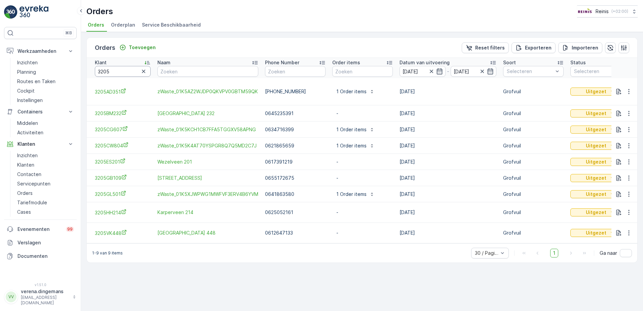
click at [116, 71] on input "3205" at bounding box center [123, 71] width 56 height 11
type input "3205804"
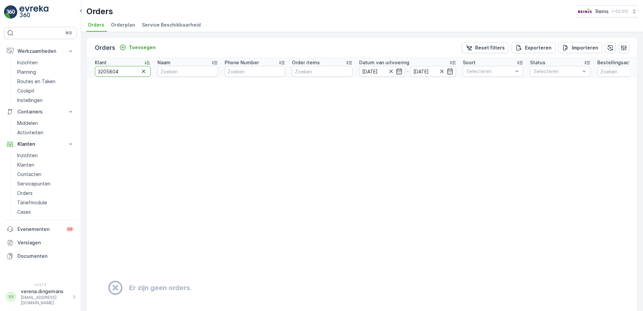
click at [111, 70] on input "3205804" at bounding box center [123, 71] width 56 height 11
click at [108, 70] on input "3205804" at bounding box center [123, 71] width 56 height 11
type input "3205c804"
click at [113, 71] on input "3205c804" at bounding box center [123, 71] width 56 height 11
type input "3205cw804"
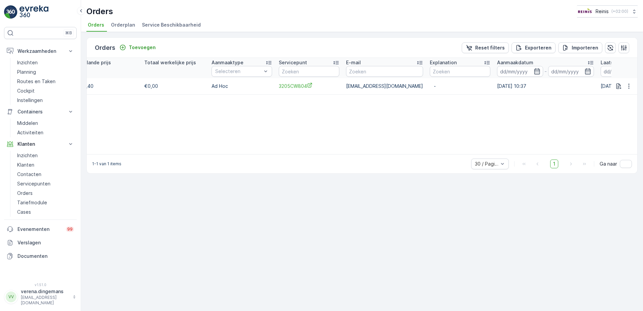
scroll to position [0, 698]
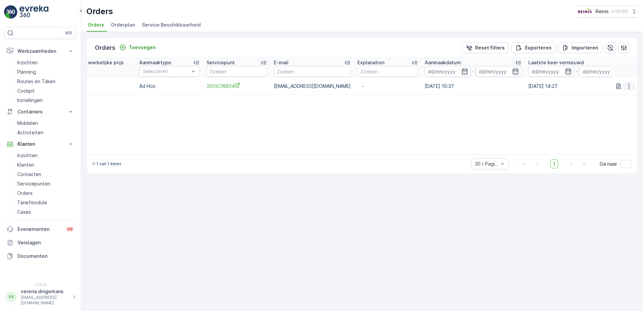
click at [626, 83] on icon "button" at bounding box center [628, 86] width 7 height 7
click at [606, 126] on span "Herhaal Order" at bounding box center [606, 129] width 32 height 7
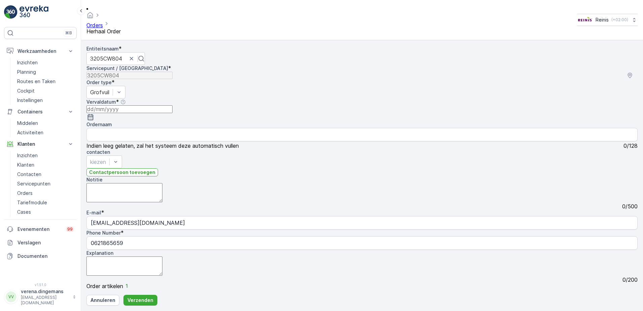
click at [93, 114] on icon "button" at bounding box center [91, 117] width 6 height 6
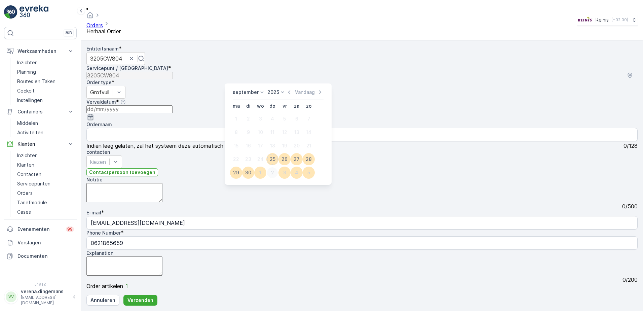
click at [273, 172] on div "2" at bounding box center [272, 172] width 11 height 11
type input "[DATE]"
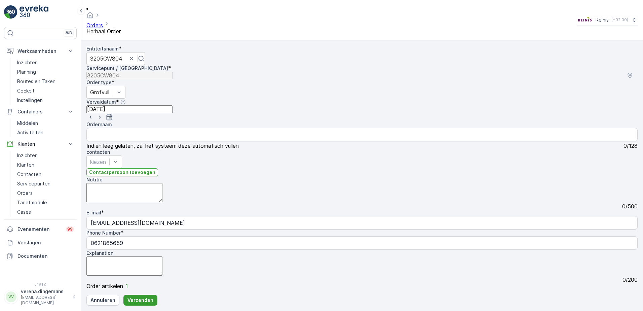
click at [148, 299] on p "Verzenden" at bounding box center [140, 300] width 26 height 7
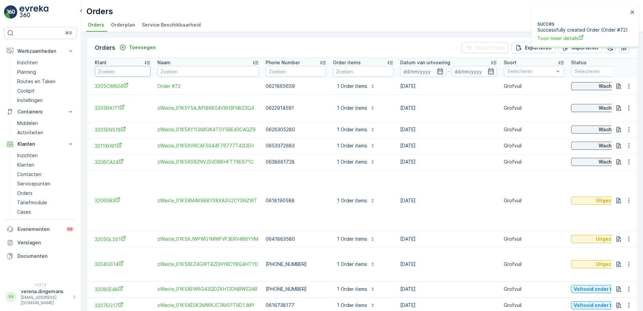
click at [118, 70] on input "text" at bounding box center [123, 71] width 56 height 11
type input "3205"
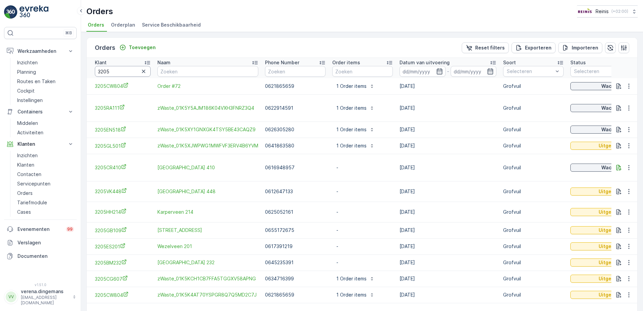
click at [122, 70] on input "3205" at bounding box center [123, 71] width 56 height 11
type input "3205CW804"
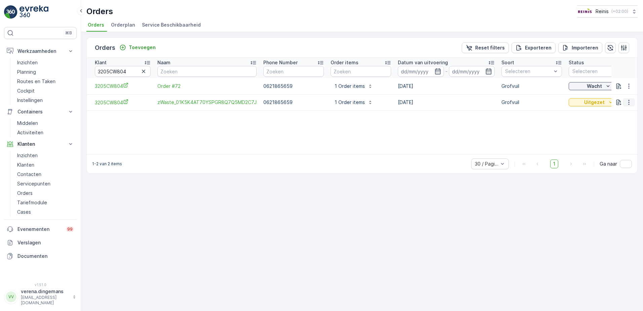
click at [629, 103] on icon "button" at bounding box center [628, 102] width 7 height 7
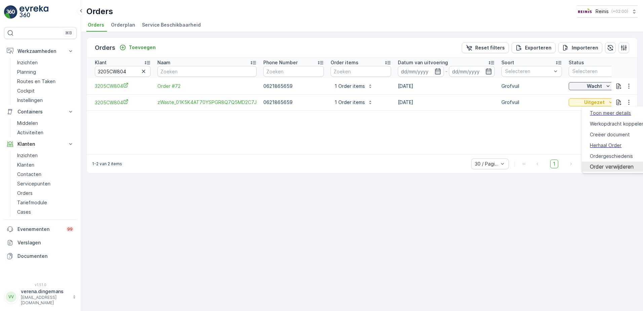
click at [616, 163] on span "Order verwijderen" at bounding box center [612, 166] width 44 height 6
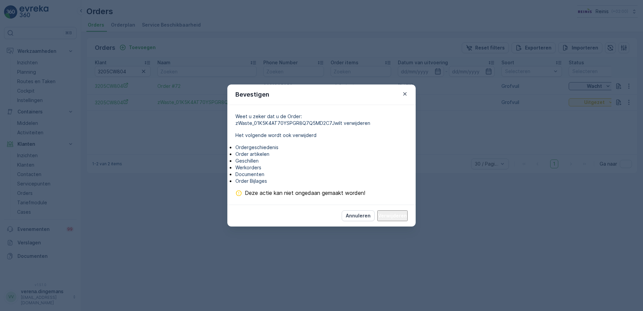
click at [394, 221] on button "Verwijderen" at bounding box center [392, 215] width 30 height 11
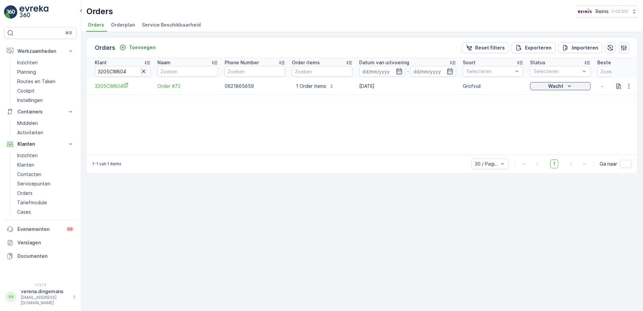
click at [141, 70] on icon "button" at bounding box center [143, 71] width 7 height 7
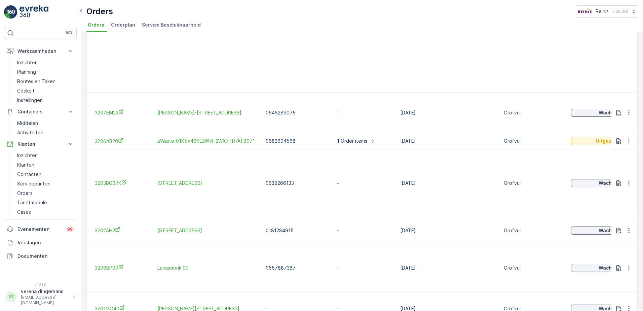
scroll to position [624, 0]
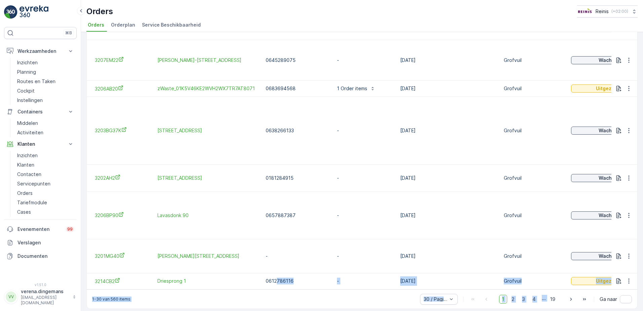
drag, startPoint x: 276, startPoint y: 282, endPoint x: 528, endPoint y: 303, distance: 252.4
click at [326, 298] on div "1-30 van 560 items 30 / Pagina 1 2 3 4 ... 19 Ga naar" at bounding box center [362, 298] width 550 height 19
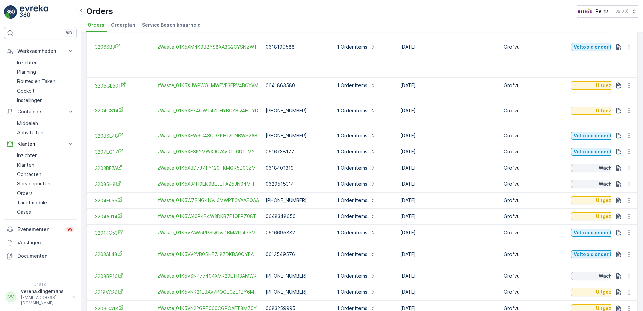
scroll to position [0, 0]
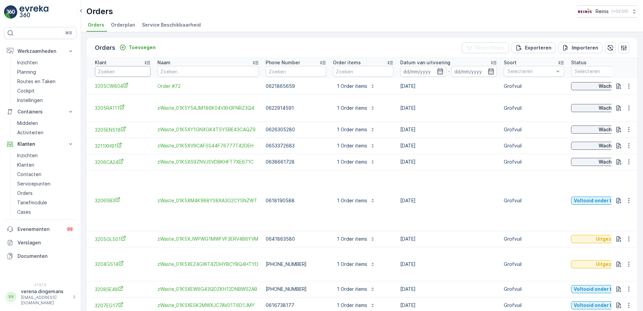
click at [136, 71] on input "text" at bounding box center [123, 71] width 56 height 11
type input "3037"
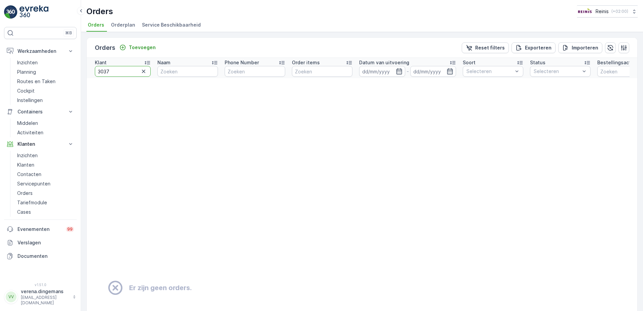
drag, startPoint x: 125, startPoint y: 69, endPoint x: 56, endPoint y: 16, distance: 86.8
click at [33, 58] on div "⌘B Werkzaamheden Inzichten Planning Routes en Taken Cockpit Instellingen Contai…" at bounding box center [321, 155] width 643 height 311
type input "3203"
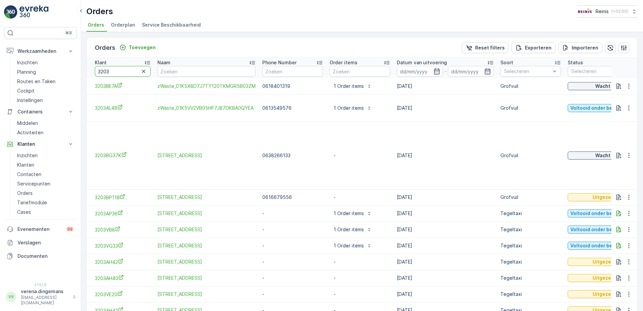
click at [122, 73] on input "3203" at bounding box center [123, 71] width 56 height 11
type input "3203xp"
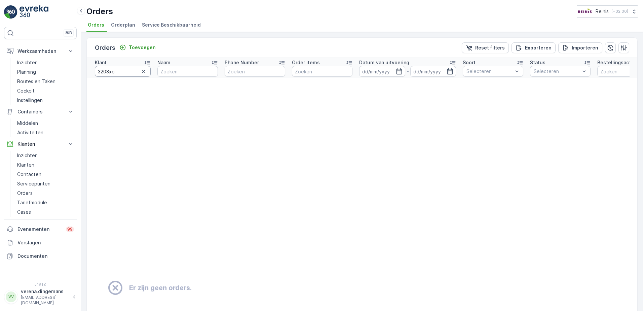
scroll to position [34, 0]
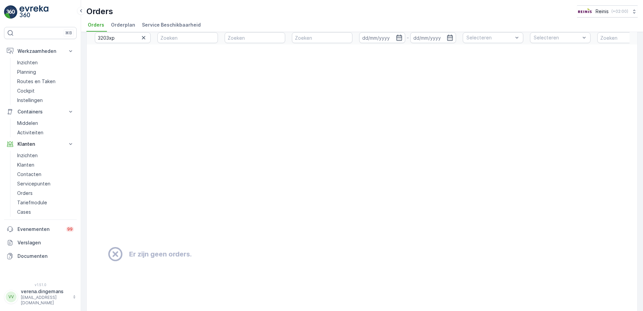
click at [129, 70] on td "Er zijn geen orders." at bounding box center [441, 253] width 709 height 419
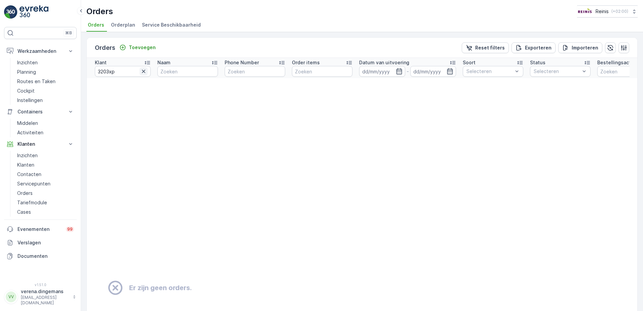
click at [144, 68] on button "button" at bounding box center [144, 71] width 8 height 8
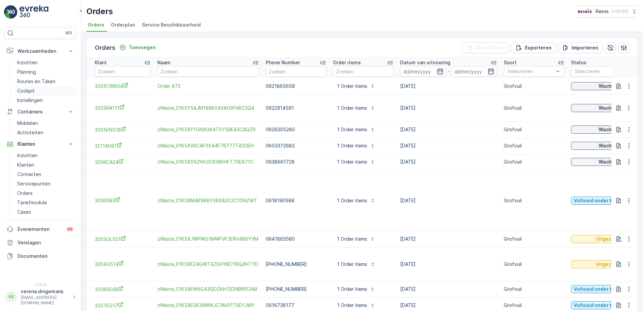
click at [26, 90] on p "Cockpit" at bounding box center [25, 90] width 17 height 7
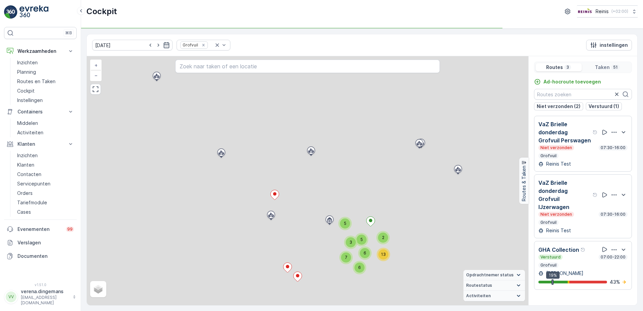
click at [202, 45] on icon "Remove Grofvuil" at bounding box center [203, 45] width 2 height 2
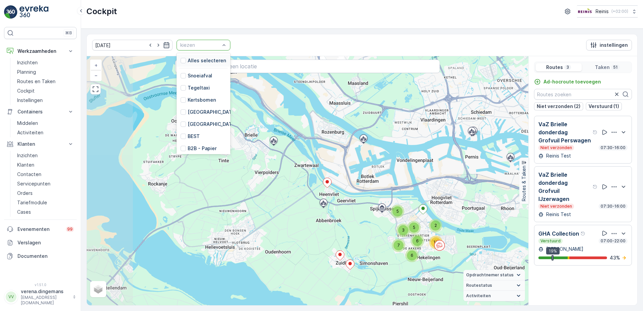
click at [204, 45] on div at bounding box center [200, 44] width 41 height 5
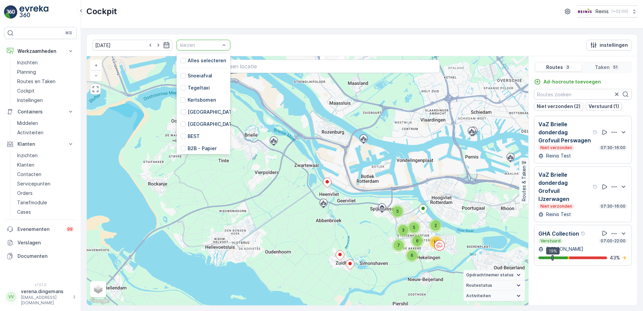
scroll to position [170, 0]
click at [181, 108] on div at bounding box center [183, 110] width 5 height 5
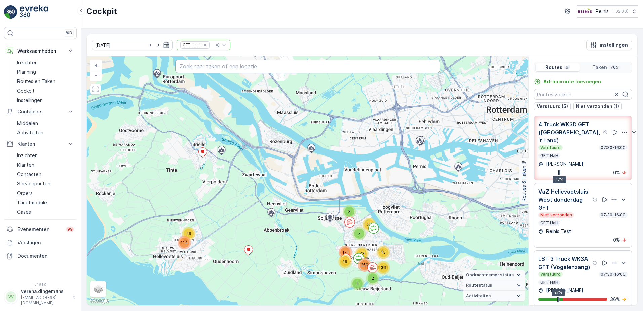
click at [213, 66] on input "text" at bounding box center [307, 66] width 265 height 13
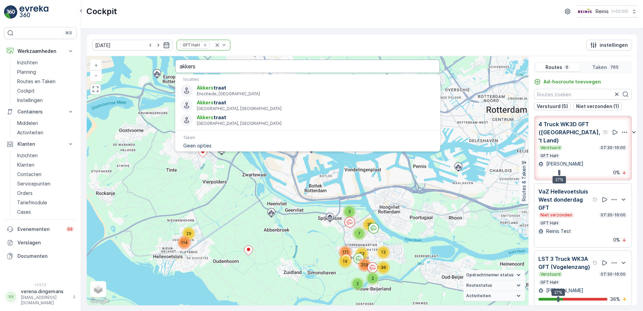
click at [231, 70] on input "akkers" at bounding box center [307, 66] width 265 height 13
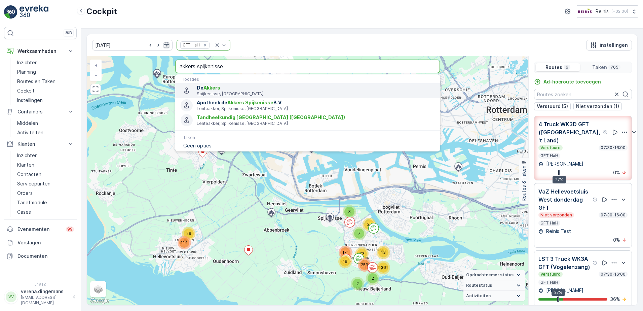
type input "akkers spijkenisse"
click at [226, 91] on p "Spijkenisse, Nederland" at bounding box center [316, 93] width 238 height 5
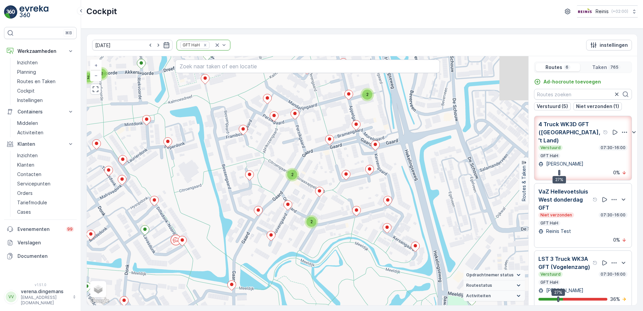
drag, startPoint x: 372, startPoint y: 194, endPoint x: 236, endPoint y: 190, distance: 135.6
click at [236, 194] on div "3 2 2 2 2 2 2 3 2 2 3 2 2 3 2 2 2 2 2 2 3 2 2 2 2 2 2 2 2 2 2 2 2 2 4 2 2 2 2 2…" at bounding box center [307, 180] width 441 height 249
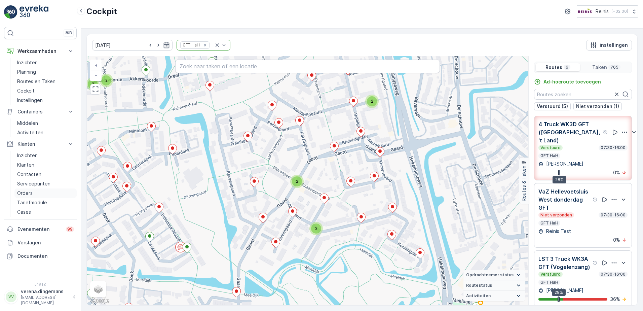
click at [27, 192] on p "Orders" at bounding box center [24, 193] width 15 height 7
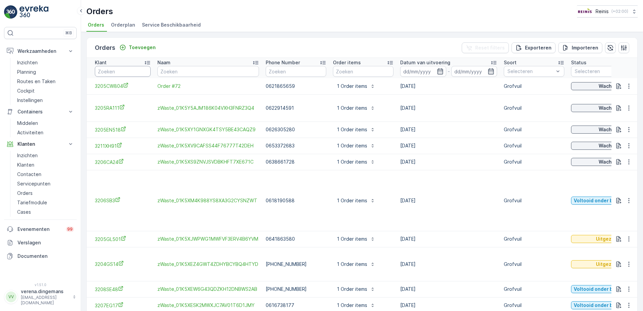
drag, startPoint x: 119, startPoint y: 70, endPoint x: 114, endPoint y: 65, distance: 6.7
click at [118, 69] on input "text" at bounding box center [123, 71] width 56 height 11
type input "3201lt"
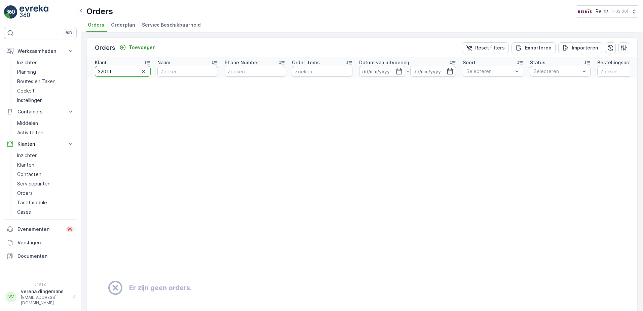
click at [123, 71] on input "3201lt" at bounding box center [123, 71] width 56 height 11
type input "3201tl"
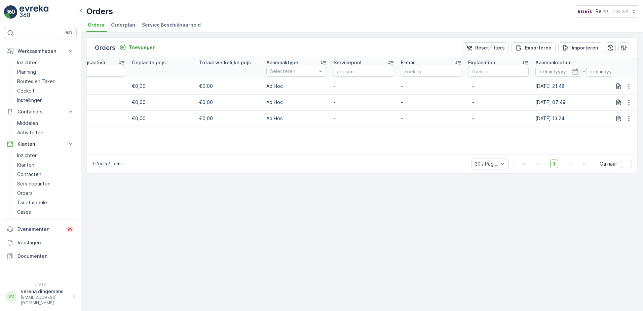
scroll to position [0, 661]
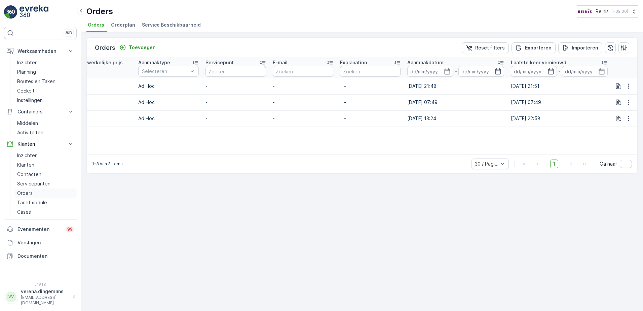
click at [20, 190] on p "Orders" at bounding box center [24, 193] width 15 height 7
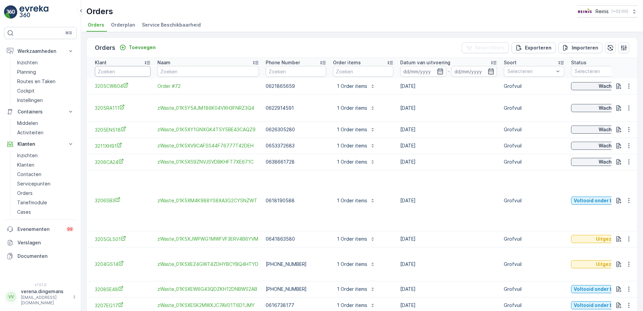
click at [113, 68] on input "text" at bounding box center [123, 71] width 56 height 11
type input "wagenmaker"
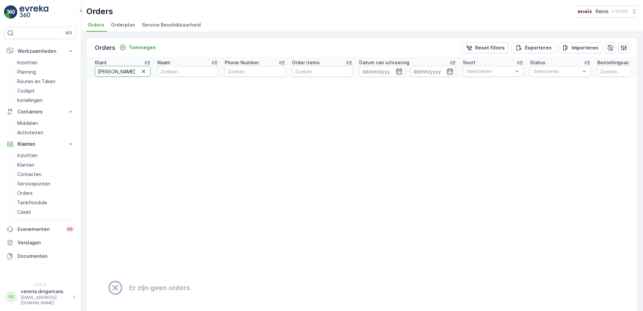
drag, startPoint x: 135, startPoint y: 70, endPoint x: 79, endPoint y: 71, distance: 56.5
click at [79, 71] on div "⌘B Werkzaamheden Inzichten Planning Routes en Taken Cockpit Instellingen Contai…" at bounding box center [321, 155] width 643 height 311
type input "3206"
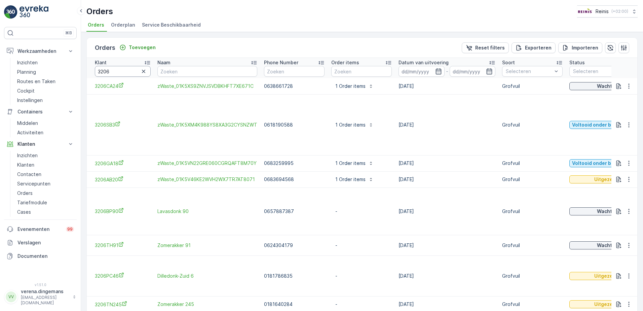
click at [131, 72] on input "3206" at bounding box center [123, 71] width 56 height 11
type input "3206G"
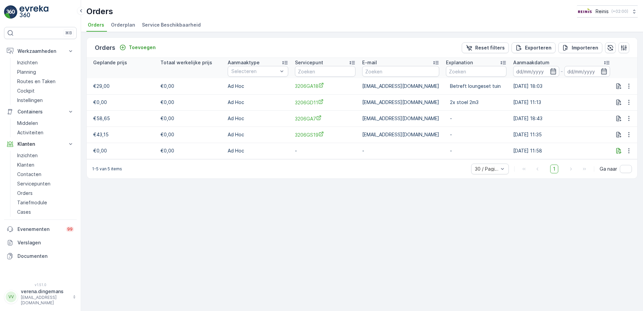
scroll to position [0, 634]
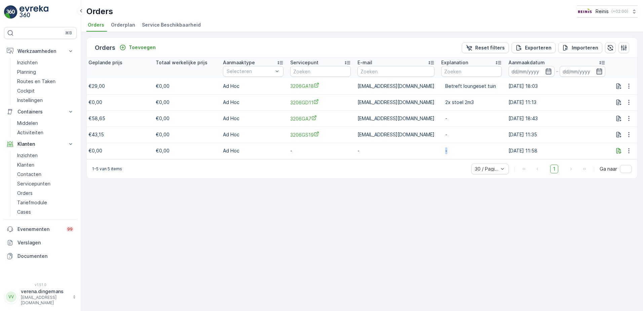
drag, startPoint x: 390, startPoint y: 158, endPoint x: 469, endPoint y: 156, distance: 79.4
click at [469, 156] on tr "3206GT72 Woonkreek 72 - 1 Order items 16.06.2025 Tegeltaxi Voltooid onder beoor…" at bounding box center [95, 151] width 1285 height 16
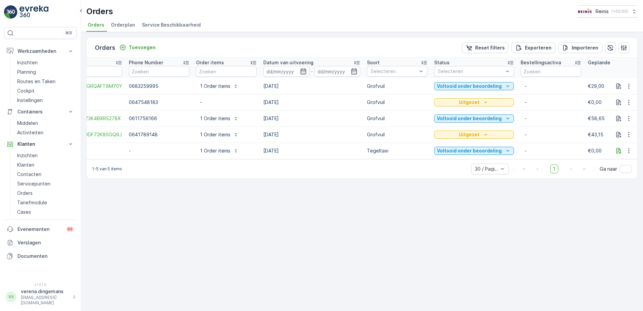
scroll to position [0, 0]
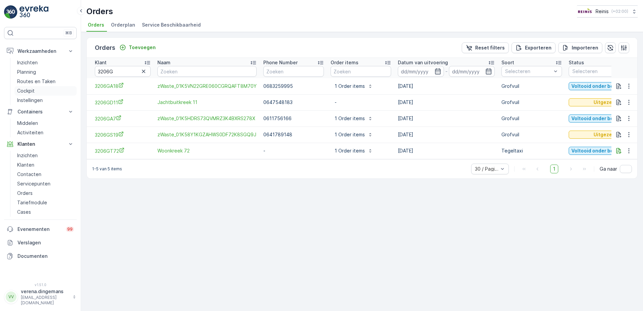
click at [31, 92] on p "Cockpit" at bounding box center [25, 90] width 17 height 7
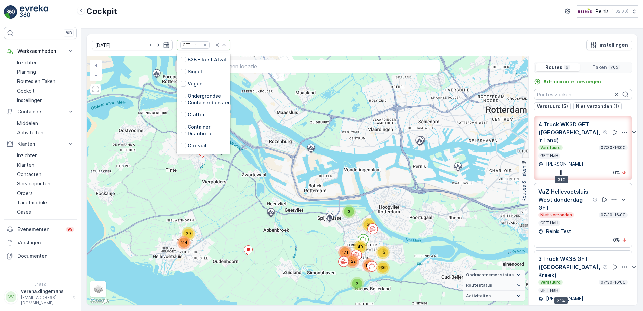
scroll to position [170, 0]
click at [181, 98] on div at bounding box center [183, 100] width 5 height 5
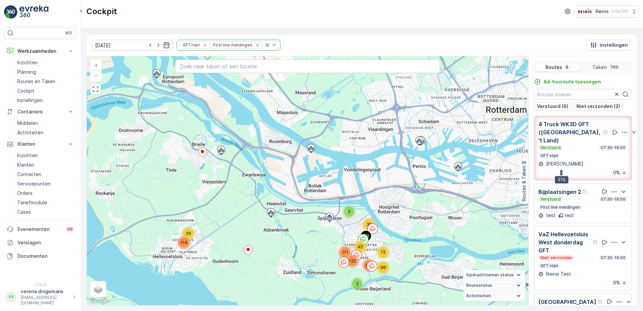
click at [592, 209] on div "Verstuurd 07:30-16:00 First line meldingen" at bounding box center [582, 202] width 89 height 13
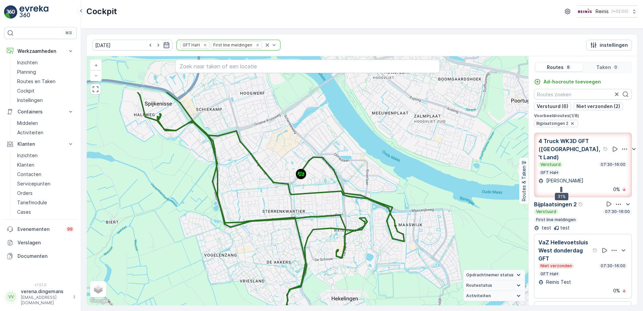
drag, startPoint x: 224, startPoint y: 151, endPoint x: 313, endPoint y: 212, distance: 107.3
click at [313, 212] on div "+ − Satelliet stappenplan Terrein Hybride Leaflet Sneltoetsen Kaartgegevens Kaa…" at bounding box center [307, 180] width 441 height 249
click at [585, 231] on div "test test" at bounding box center [583, 227] width 98 height 7
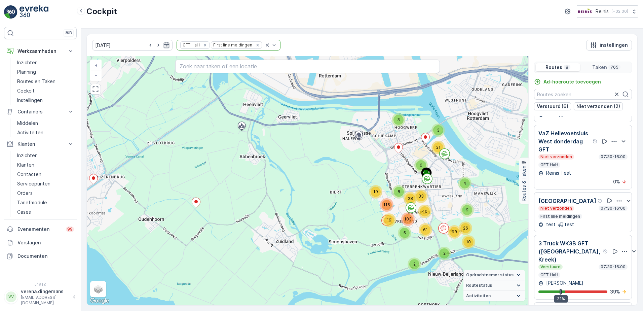
scroll to position [134, 0]
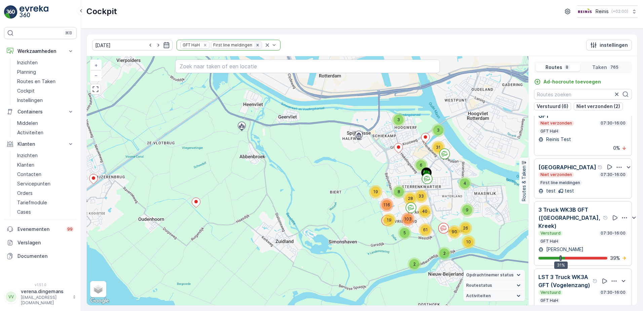
click at [255, 45] on icon "Remove First line meldingen" at bounding box center [257, 45] width 5 height 5
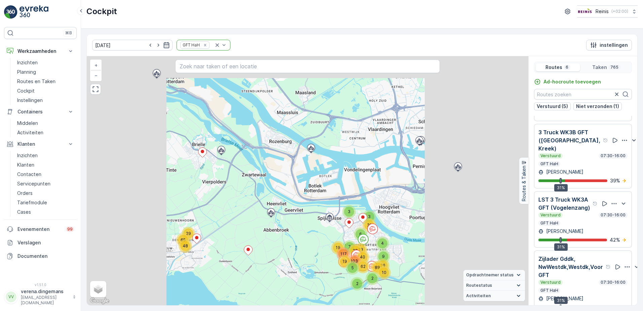
scroll to position [92, 0]
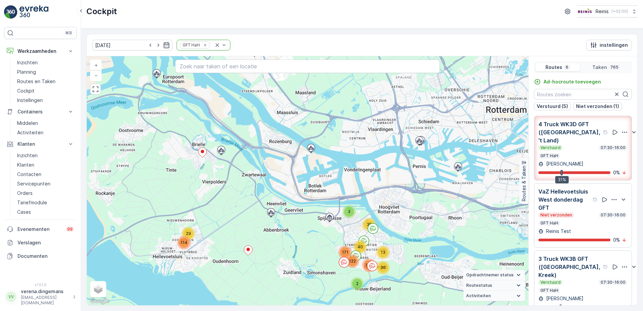
scroll to position [92, 0]
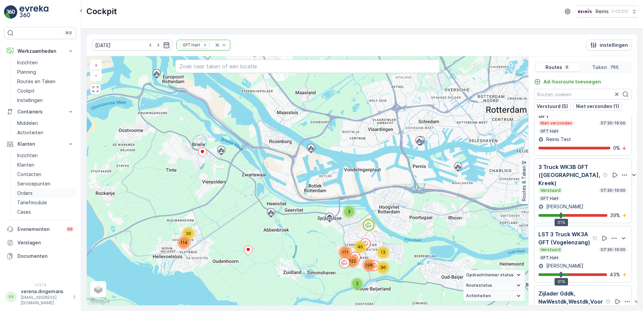
click at [26, 189] on link "Orders" at bounding box center [45, 192] width 62 height 9
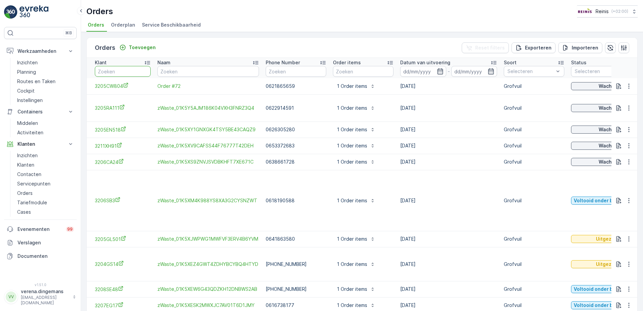
click at [136, 71] on input "text" at bounding box center [123, 71] width 56 height 11
type input "3201"
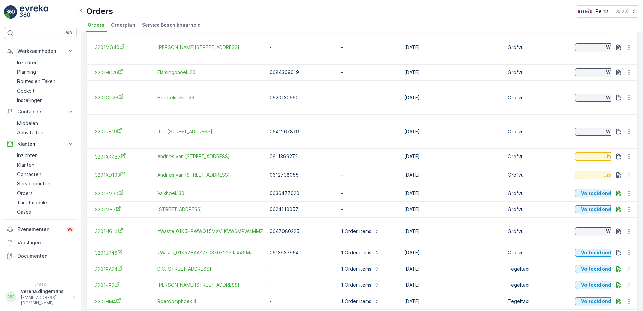
scroll to position [46, 0]
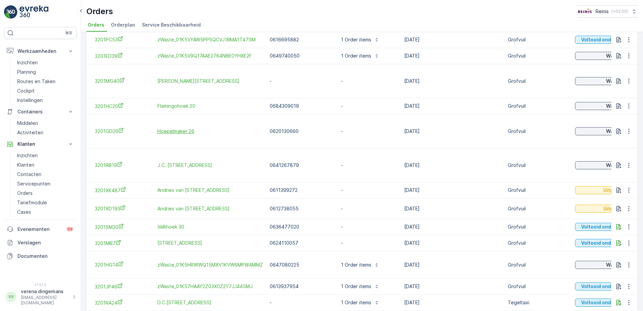
click at [170, 129] on span "Hoepelmaker 26" at bounding box center [210, 131] width 106 height 7
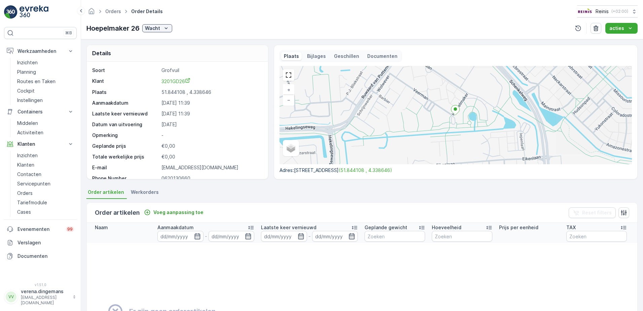
scroll to position [26, 0]
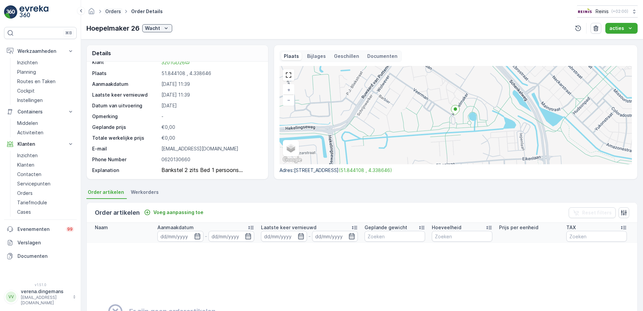
click at [120, 11] on link "Orders" at bounding box center [113, 11] width 16 height 6
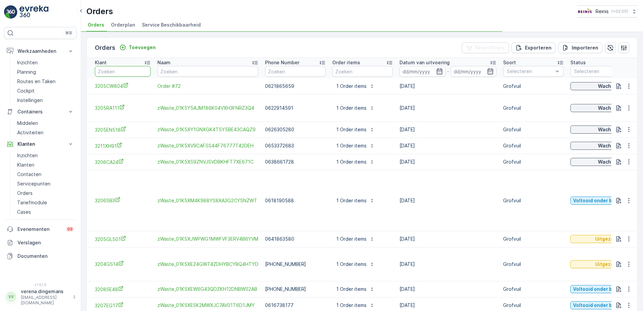
click at [133, 69] on input "text" at bounding box center [123, 71] width 56 height 11
drag, startPoint x: 134, startPoint y: 68, endPoint x: 138, endPoint y: 71, distance: 4.6
click at [134, 69] on input "text" at bounding box center [123, 71] width 56 height 11
type input "3201gkj"
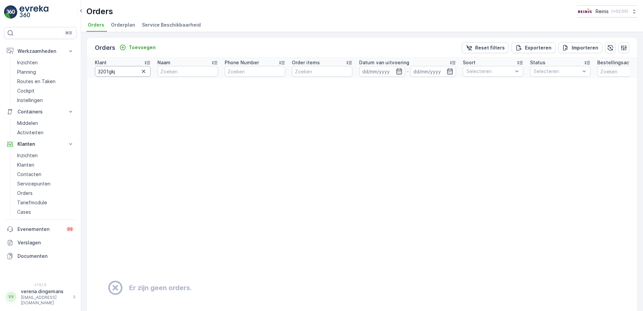
click at [138, 71] on input "3201gkj" at bounding box center [123, 71] width 56 height 11
type input "3201gj"
click at [138, 71] on input "3201gj" at bounding box center [123, 71] width 56 height 11
type input "3201"
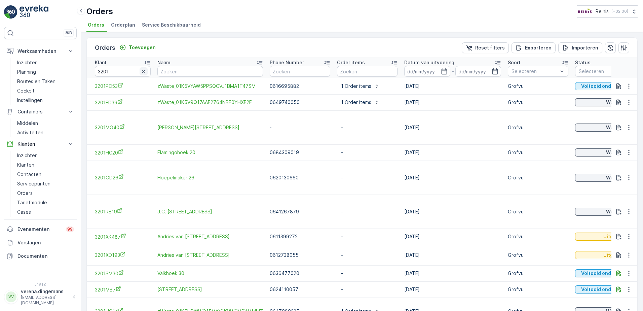
click at [146, 69] on icon "button" at bounding box center [143, 71] width 7 height 7
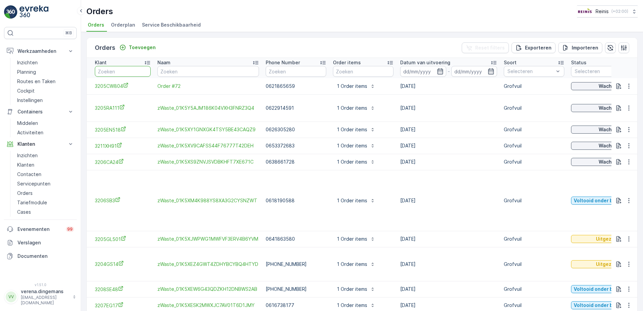
click at [110, 71] on input "text" at bounding box center [123, 71] width 56 height 11
click at [101, 67] on input "text" at bounding box center [123, 71] width 56 height 11
type input "3205VH"
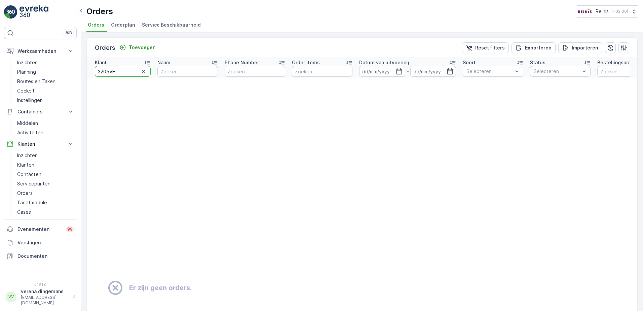
click at [122, 72] on input "3205VH" at bounding box center [123, 71] width 56 height 11
type input "3205"
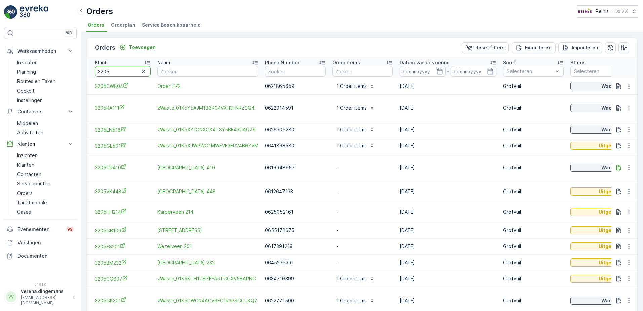
click at [112, 71] on input "3205" at bounding box center [123, 71] width 56 height 11
type input "3205VH"
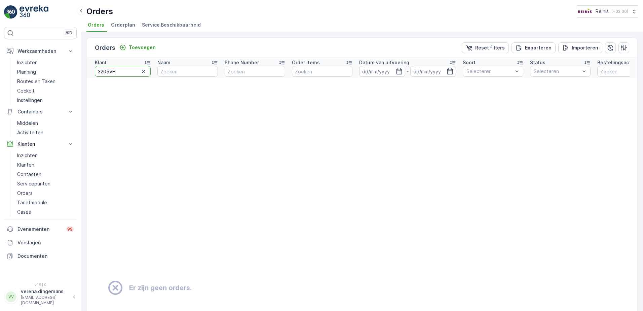
click at [131, 69] on input "3205VH" at bounding box center [123, 71] width 56 height 11
type input "3205VH442"
click at [137, 70] on input "3205VH442" at bounding box center [123, 71] width 56 height 11
type input "3205V"
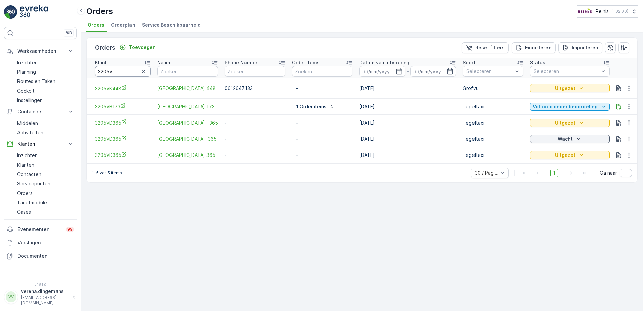
click at [135, 71] on input "3205V" at bounding box center [123, 71] width 56 height 11
drag, startPoint x: 290, startPoint y: 162, endPoint x: 344, endPoint y: 160, distance: 53.5
click at [349, 160] on td "-" at bounding box center [321, 155] width 67 height 16
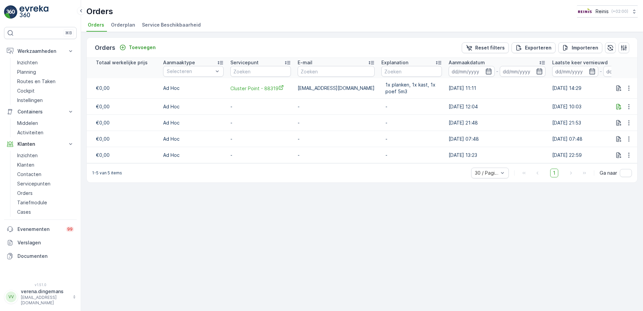
scroll to position [0, 658]
drag, startPoint x: 363, startPoint y: 86, endPoint x: 401, endPoint y: 93, distance: 38.7
click at [401, 93] on span "1x planken, 1x kast, 1x poef 5m3" at bounding box center [408, 87] width 52 height 13
drag, startPoint x: 401, startPoint y: 93, endPoint x: 386, endPoint y: 93, distance: 14.8
click at [386, 93] on span "1x planken, 1x kast, 1x poef 5m3" at bounding box center [408, 87] width 52 height 13
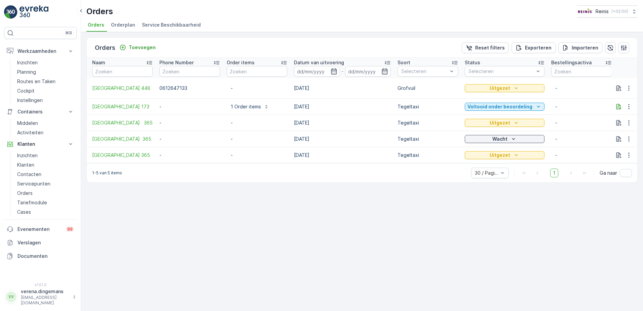
scroll to position [0, 0]
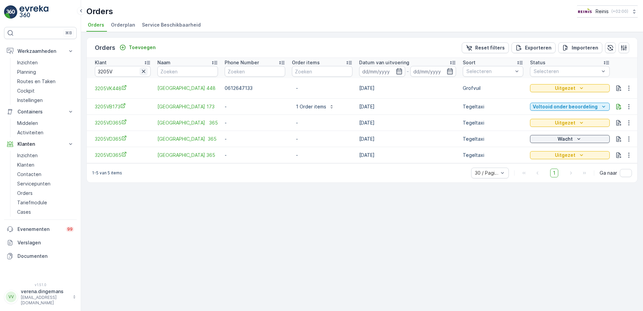
click at [145, 71] on icon "button" at bounding box center [143, 71] width 7 height 7
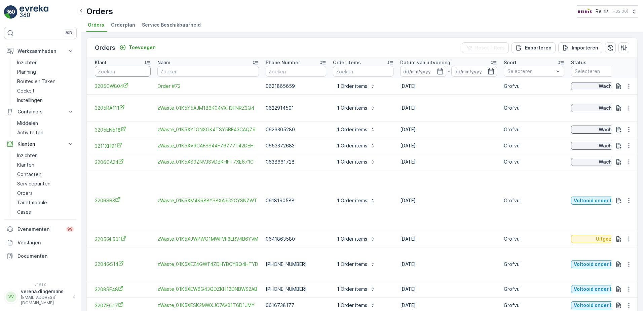
click at [127, 74] on input "text" at bounding box center [123, 71] width 56 height 11
type input "3205CW"
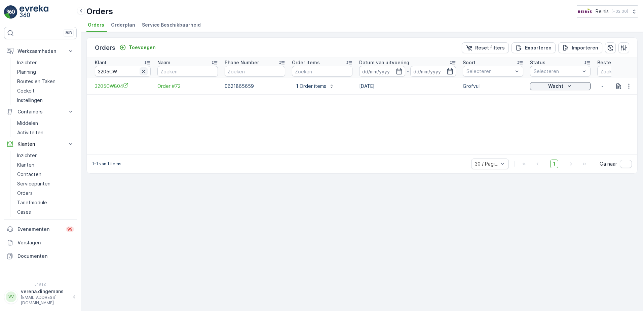
click at [142, 72] on icon "button" at bounding box center [143, 71] width 7 height 7
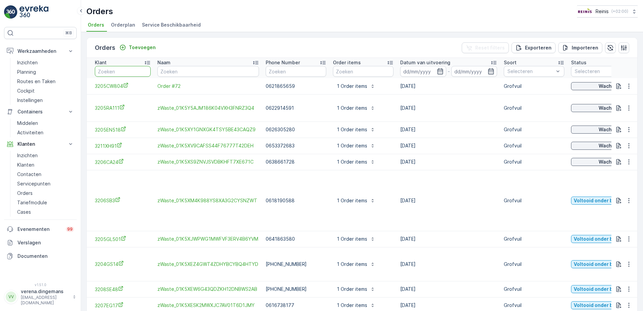
click at [111, 72] on input "text" at bounding box center [123, 71] width 56 height 11
type input "3205"
click at [123, 72] on input "3205" at bounding box center [123, 71] width 56 height 11
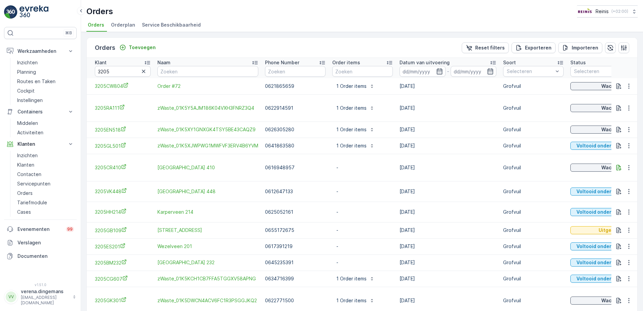
drag, startPoint x: 73, startPoint y: 48, endPoint x: 87, endPoint y: 53, distance: 15.4
click at [87, 53] on div "⌘B Werkzaamheden Inzichten Planning Routes en Taken Cockpit Instellingen Contai…" at bounding box center [321, 155] width 643 height 311
click at [122, 71] on input "3205" at bounding box center [123, 71] width 56 height 11
type input "3205HH"
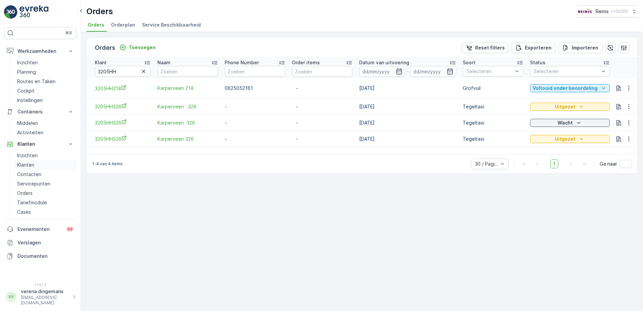
click at [35, 164] on link "Klanten" at bounding box center [45, 164] width 62 height 9
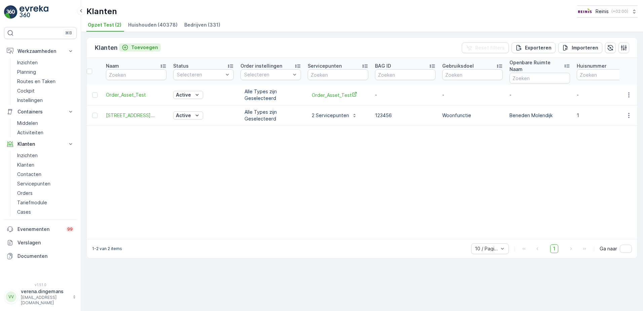
click at [139, 45] on p "Toevoegen" at bounding box center [144, 47] width 27 height 7
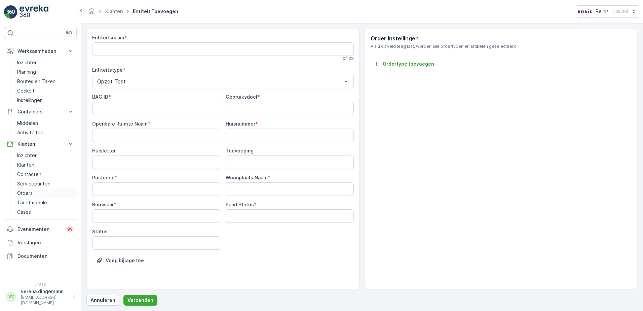
click at [22, 194] on p "Orders" at bounding box center [24, 193] width 15 height 7
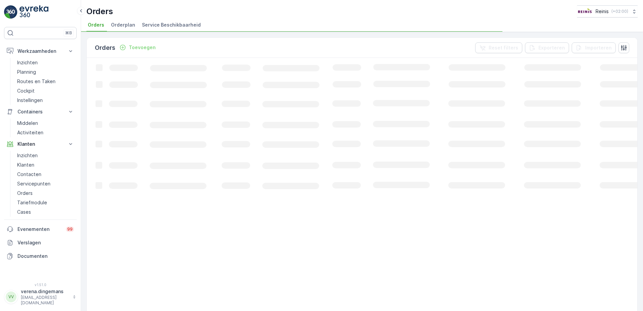
click at [141, 46] on p "Toevoegen" at bounding box center [142, 47] width 27 height 7
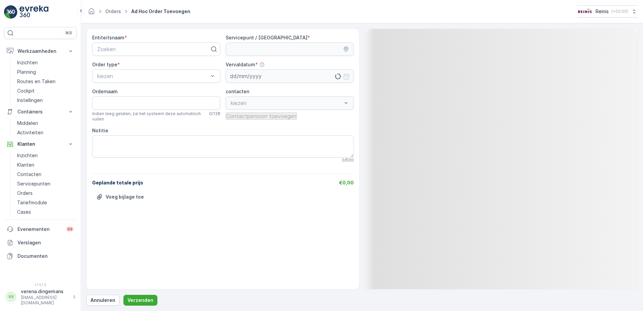
click at [129, 42] on div "Entiteitsnaam * Zoeken" at bounding box center [156, 45] width 128 height 22
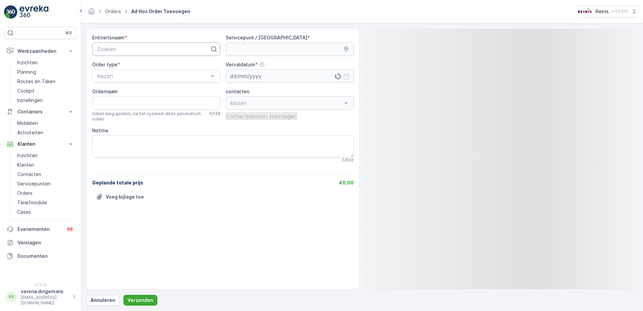
click at [131, 46] on div at bounding box center [154, 49] width 114 height 6
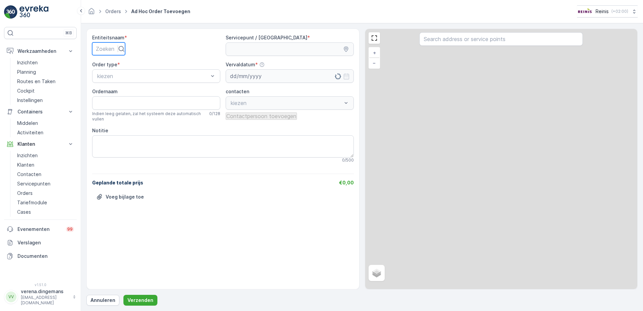
click at [114, 45] on p "Zoeken" at bounding box center [105, 49] width 18 height 8
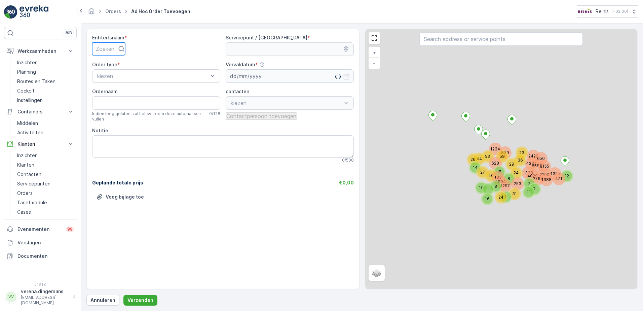
click at [114, 45] on p "Zoeken" at bounding box center [105, 49] width 18 height 8
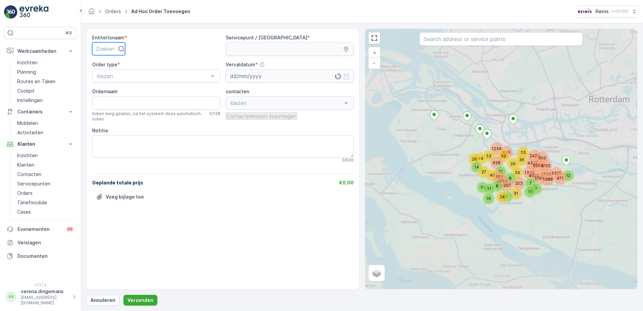
click at [114, 45] on p "Zoeken" at bounding box center [105, 49] width 18 height 8
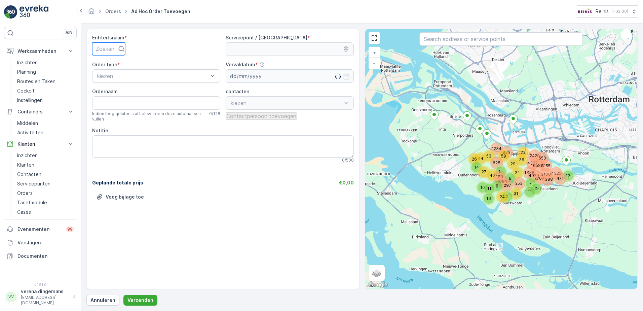
click at [114, 45] on p "Zoeken" at bounding box center [105, 49] width 18 height 8
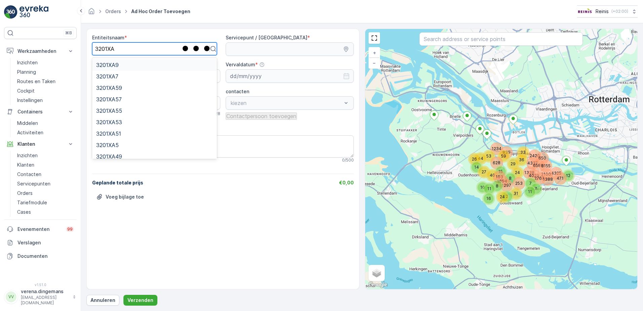
type input "3201XA5"
click at [120, 123] on div "3201XA5" at bounding box center [141, 122] width 90 height 6
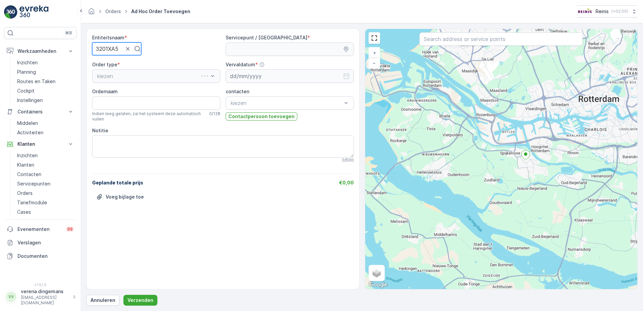
click at [118, 46] on div at bounding box center [107, 48] width 23 height 7
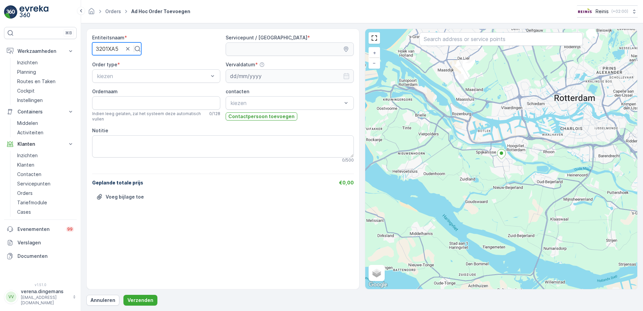
drag, startPoint x: 122, startPoint y: 50, endPoint x: 76, endPoint y: 43, distance: 47.3
click at [76, 43] on div "⌘B Werkzaamheden Inzichten Planning Routes en Taken Cockpit Instellingen Contai…" at bounding box center [321, 155] width 643 height 311
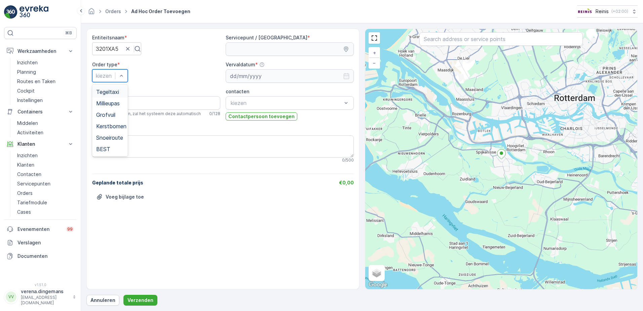
drag, startPoint x: 142, startPoint y: 78, endPoint x: 140, endPoint y: 104, distance: 26.0
click at [114, 115] on span "Grofvuil" at bounding box center [105, 115] width 19 height 6
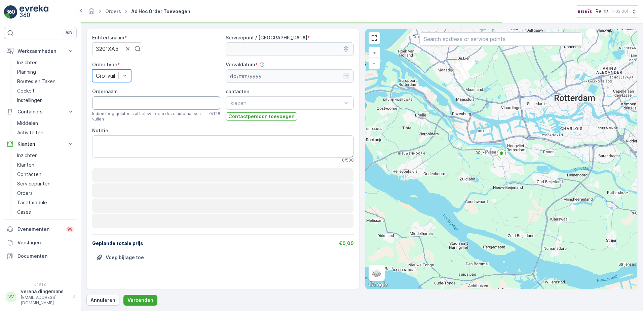
click at [139, 105] on input "Ordernaam" at bounding box center [156, 102] width 128 height 13
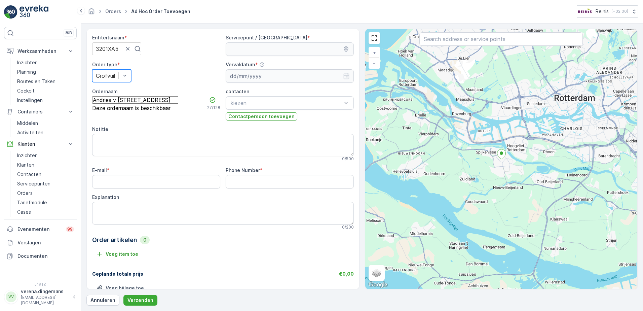
type input "Andries v [STREET_ADDRESS]"
drag, startPoint x: 134, startPoint y: 163, endPoint x: 133, endPoint y: 169, distance: 5.8
click at [132, 166] on div "Entiteitsnaam * 3201XA5 Servicepunt / Locatie * Order type * option Grofvuil, s…" at bounding box center [223, 167] width 262 height 267
drag, startPoint x: 133, startPoint y: 169, endPoint x: 129, endPoint y: 181, distance: 12.7
click at [129, 181] on input "E-mail" at bounding box center [156, 181] width 128 height 13
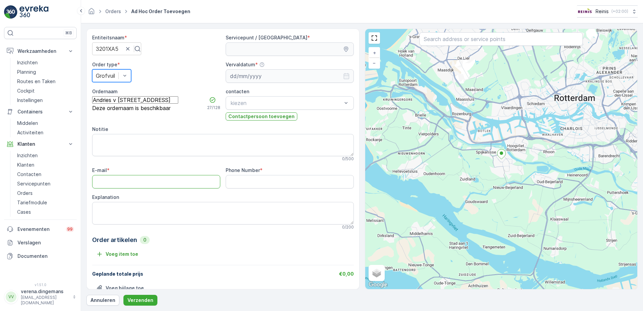
type input "[EMAIL_ADDRESS][DOMAIN_NAME]"
click at [269, 183] on Number "Phone Number" at bounding box center [290, 181] width 128 height 13
click at [128, 209] on textarea "Explanation" at bounding box center [223, 213] width 262 height 22
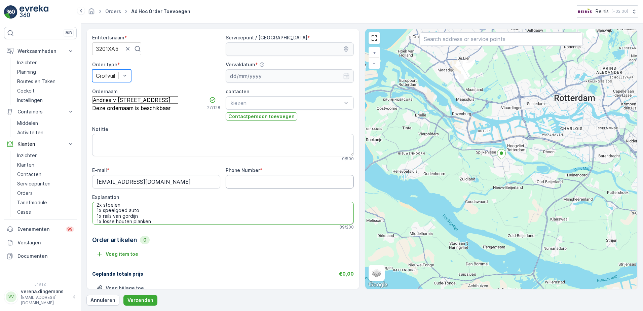
type textarea "2x nachtkastje 2x stoelen 1x speelgoed auto 1x rails van gordijn 1x losse houte…"
click at [254, 183] on Number "Phone Number" at bounding box center [290, 181] width 128 height 13
type Number "0614532478"
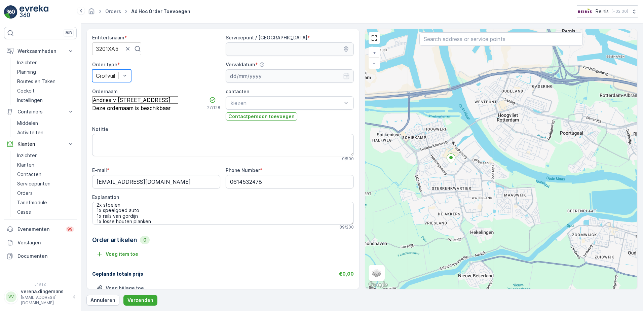
drag, startPoint x: 440, startPoint y: 141, endPoint x: 465, endPoint y: 180, distance: 46.5
click at [465, 182] on div "+ − Satelliet stappenplan Terrein Hybride Leaflet Sneltoetsen Kaartgegevens Kaa…" at bounding box center [501, 159] width 272 height 260
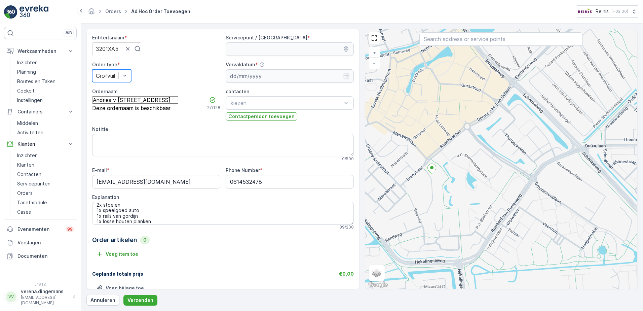
drag, startPoint x: 426, startPoint y: 164, endPoint x: 441, endPoint y: 191, distance: 31.0
click at [441, 193] on div "+ − Satelliet stappenplan Terrein Hybride Leaflet Sneltoetsen Kaartgegevens Kaa…" at bounding box center [501, 159] width 272 height 260
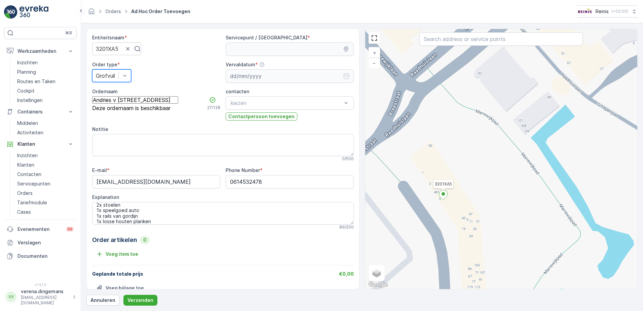
click at [442, 195] on ellipse at bounding box center [442, 193] width 3 height 3
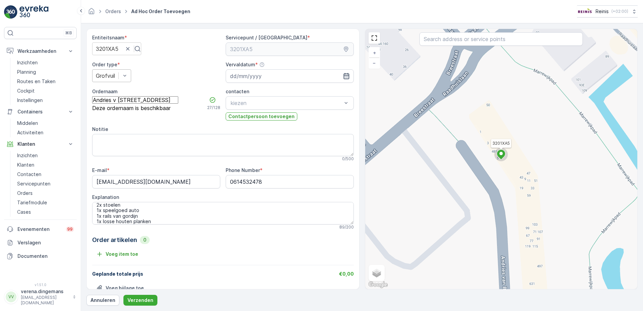
click at [344, 75] on icon "button" at bounding box center [346, 76] width 7 height 7
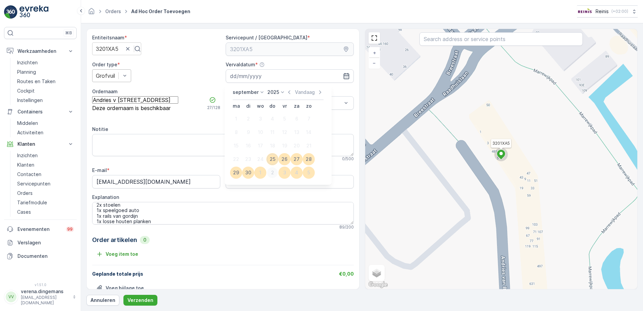
click at [270, 171] on div "2" at bounding box center [272, 172] width 11 height 11
type input "[DATE]"
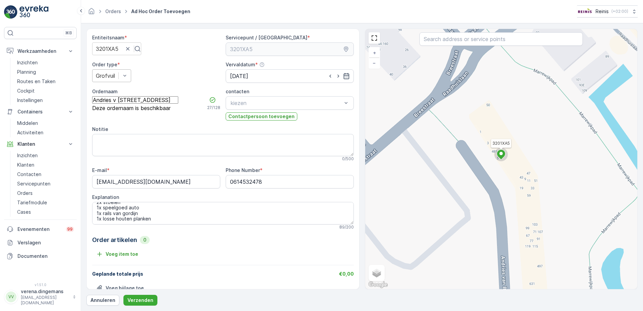
scroll to position [18, 0]
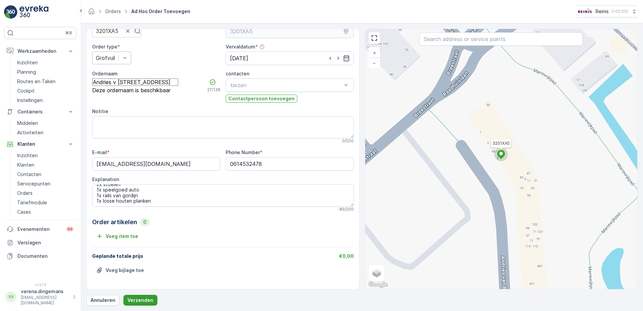
click at [140, 301] on p "Verzenden" at bounding box center [140, 300] width 26 height 7
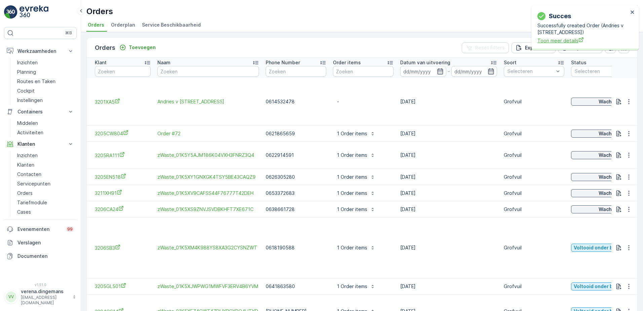
click at [576, 39] on span "Toon meer details" at bounding box center [582, 40] width 91 height 7
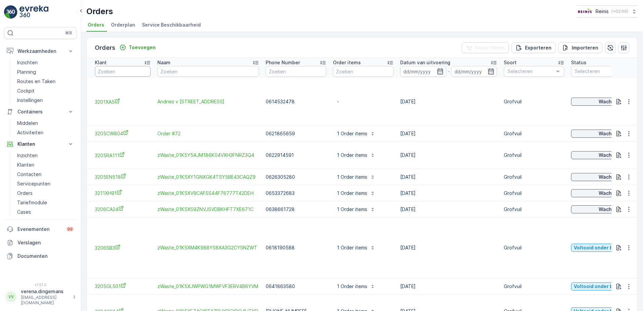
click at [118, 72] on input "text" at bounding box center [123, 71] width 56 height 11
type input "32"
click at [119, 74] on input "32" at bounding box center [123, 71] width 56 height 11
type input "3218"
click at [121, 73] on input "3218" at bounding box center [123, 71] width 56 height 11
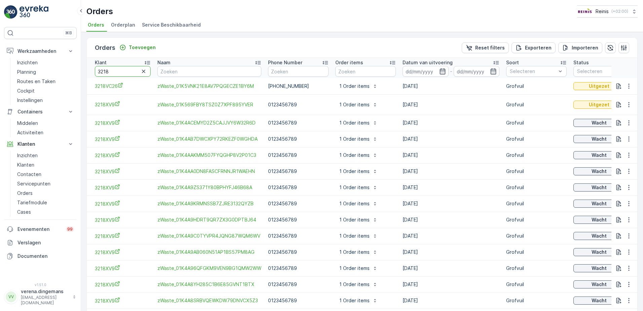
click at [124, 70] on input "3218" at bounding box center [123, 71] width 56 height 11
type input "3218vc"
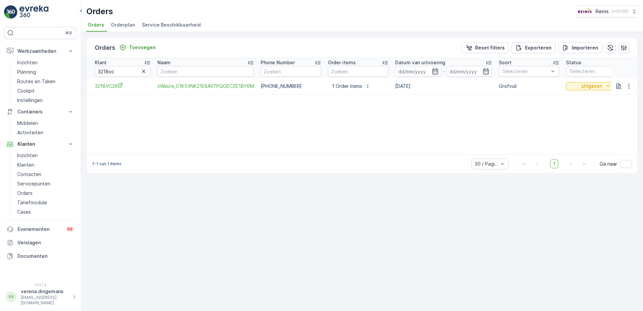
drag, startPoint x: 266, startPoint y: 149, endPoint x: 353, endPoint y: 143, distance: 87.3
click at [353, 143] on div "Klant 3218vc Naam Phone Number Order items Datum van uitvoering - Soort Selecte…" at bounding box center [362, 106] width 550 height 96
click at [108, 84] on span "3218VC26" at bounding box center [123, 85] width 56 height 7
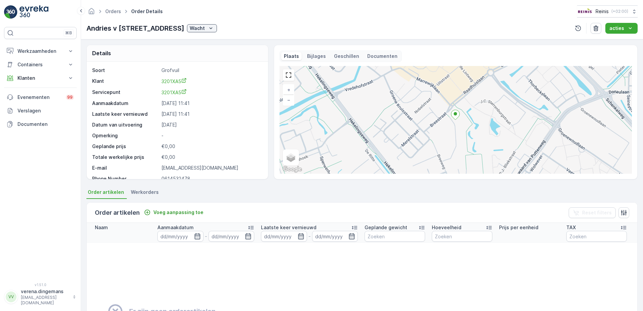
scroll to position [33, 0]
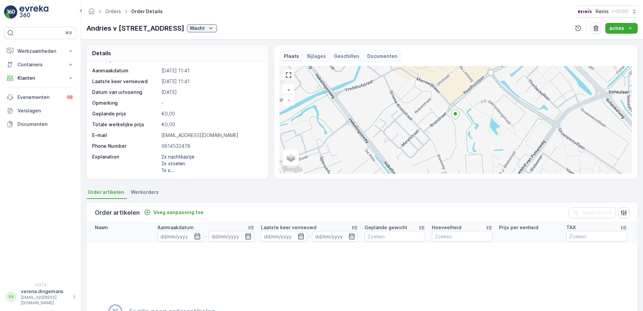
click at [314, 55] on p "Bijlages" at bounding box center [316, 56] width 19 height 7
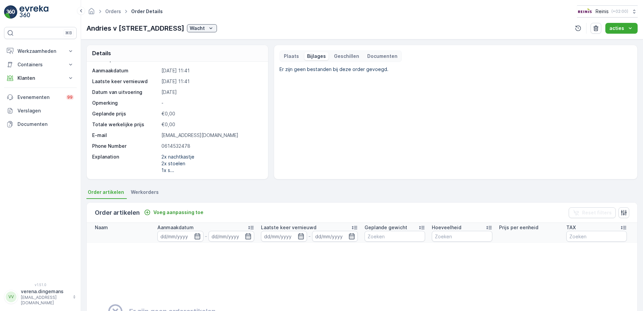
click at [299, 55] on div "Plaats" at bounding box center [291, 56] width 21 height 8
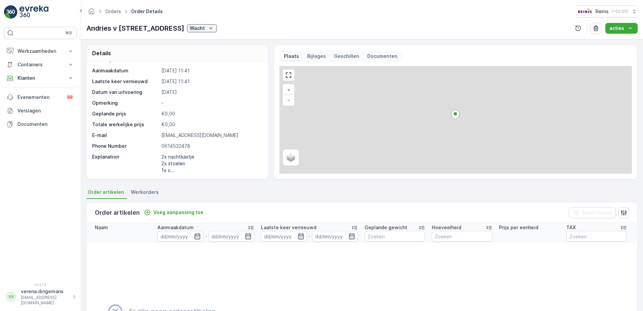
click at [388, 60] on div "Documenten" at bounding box center [382, 56] width 36 height 8
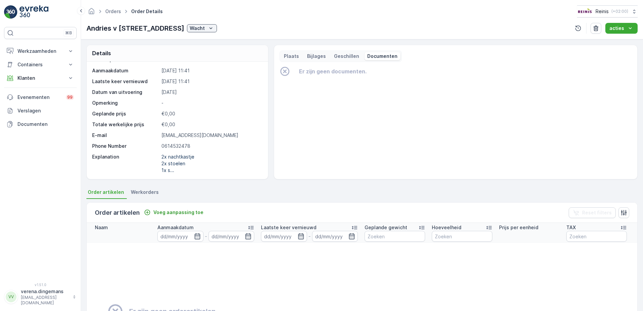
click at [296, 58] on p "Plaats" at bounding box center [291, 56] width 15 height 7
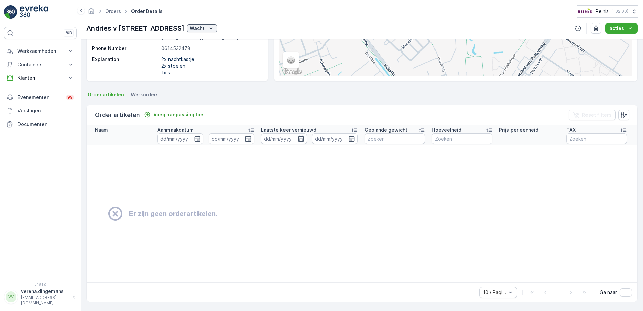
scroll to position [0, 0]
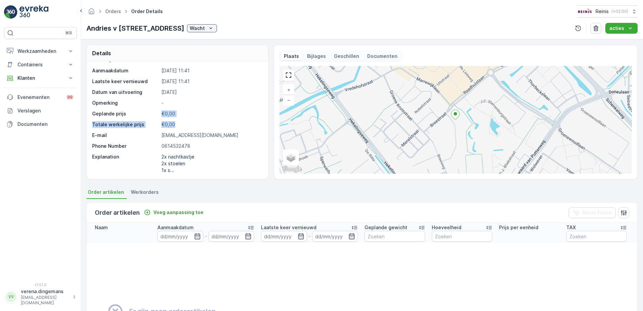
drag, startPoint x: 161, startPoint y: 114, endPoint x: 226, endPoint y: 127, distance: 65.9
click at [223, 127] on div "Soort Grofvuil Klant 3201XA5 Servicepunt 3201XA5 Aanmaakdatum [DATE] 11:41 Laat…" at bounding box center [176, 103] width 169 height 139
drag, startPoint x: 226, startPoint y: 127, endPoint x: 235, endPoint y: 128, distance: 9.5
click at [235, 128] on div "Soort Grofvuil Klant 3201XA5 Servicepunt 3201XA5 Aanmaakdatum [DATE] 11:41 Laat…" at bounding box center [176, 103] width 169 height 139
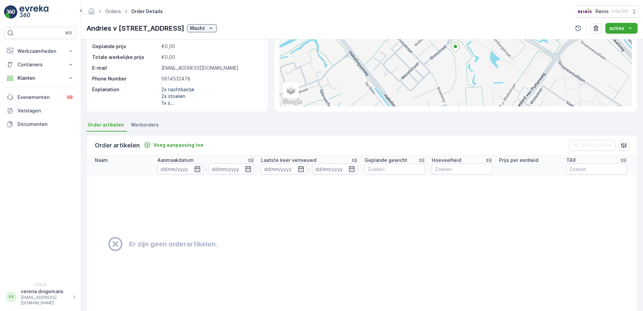
click at [139, 123] on span "Werkorders" at bounding box center [145, 124] width 28 height 7
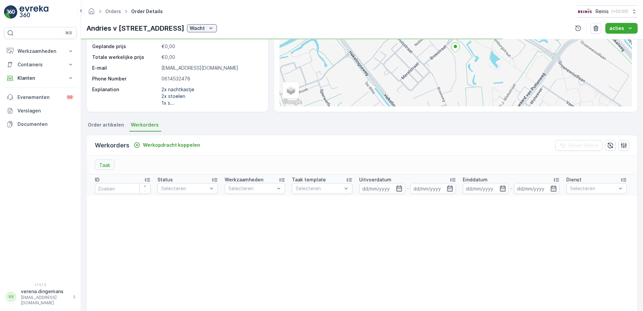
click at [101, 125] on span "Order artikelen" at bounding box center [106, 124] width 36 height 7
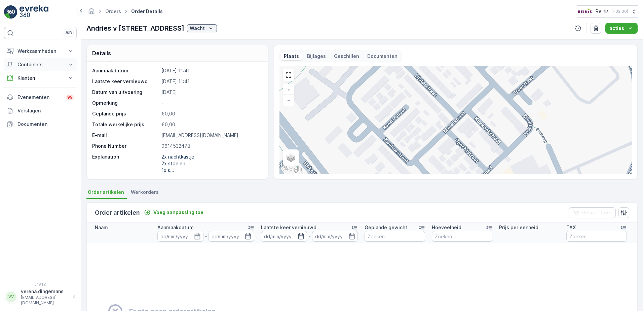
click at [35, 65] on p "Containers" at bounding box center [40, 64] width 46 height 7
click at [58, 51] on p "Werkzaamheden" at bounding box center [40, 51] width 46 height 7
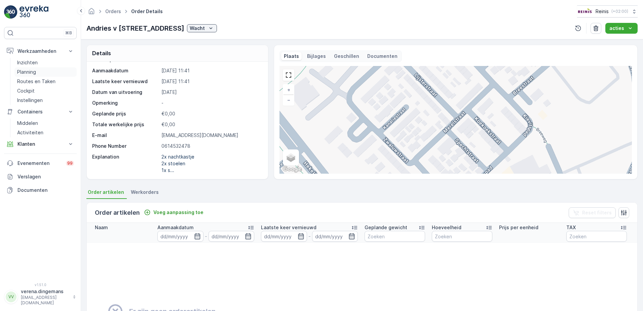
click at [31, 72] on p "Planning" at bounding box center [26, 72] width 19 height 7
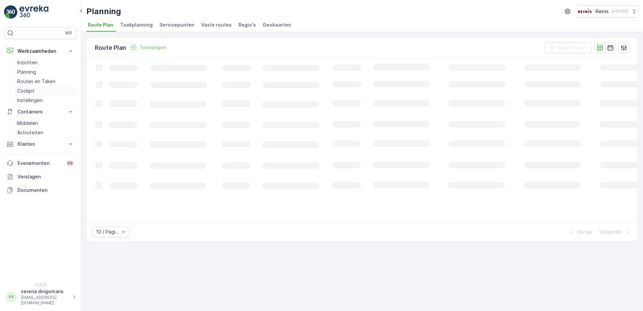
click at [28, 93] on p "Cockpit" at bounding box center [25, 90] width 17 height 7
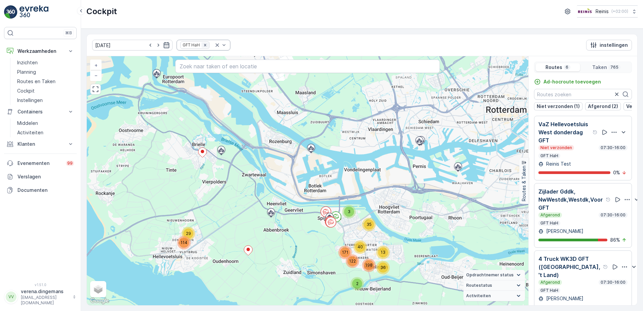
click at [203, 45] on icon "Remove GFT HaH" at bounding box center [205, 45] width 5 height 5
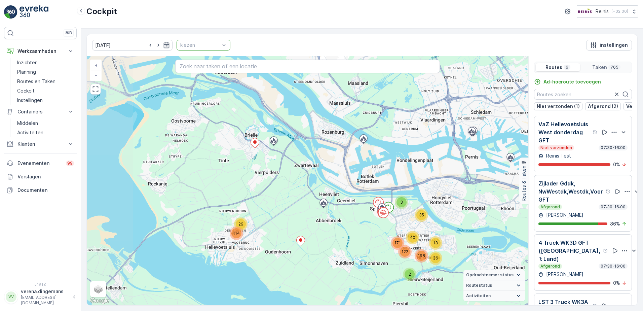
click at [207, 45] on div at bounding box center [200, 44] width 41 height 5
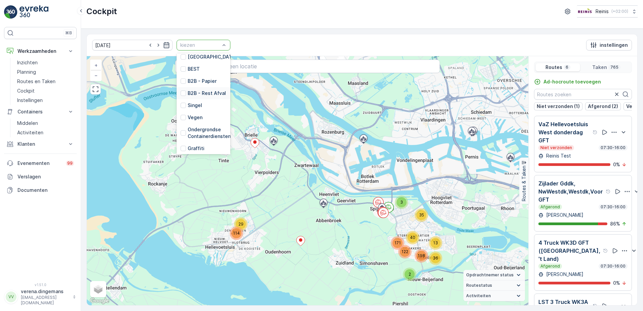
scroll to position [134, 0]
drag, startPoint x: 176, startPoint y: 125, endPoint x: 108, endPoint y: 150, distance: 72.1
click at [181, 125] on div at bounding box center [183, 127] width 5 height 5
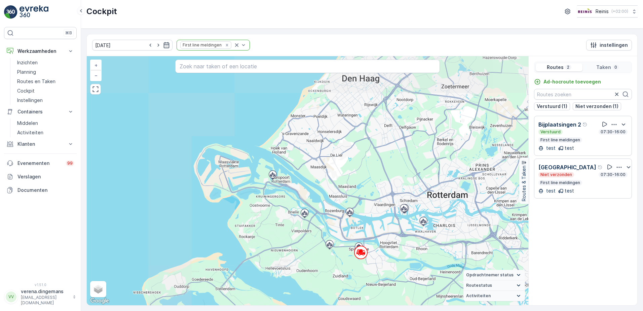
drag, startPoint x: 377, startPoint y: 278, endPoint x: 362, endPoint y: 205, distance: 74.1
click at [362, 205] on div "+ − Satelliet stappenplan Terrein Hybride Leaflet Sneltoetsen Kaartgegevens Kaa…" at bounding box center [307, 180] width 441 height 249
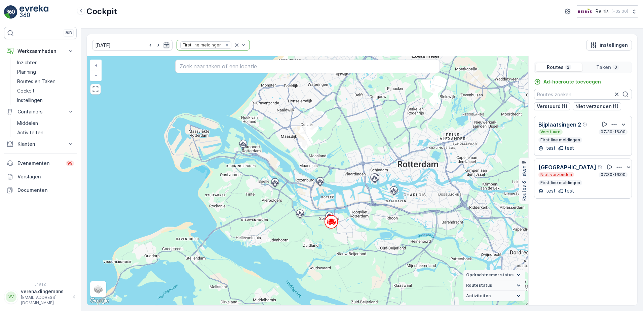
drag, startPoint x: 381, startPoint y: 240, endPoint x: 355, endPoint y: 215, distance: 36.6
click at [355, 215] on div "+ − Satelliet stappenplan Terrein Hybride Leaflet Sneltoetsen Kaartgegevens Kaa…" at bounding box center [307, 180] width 441 height 249
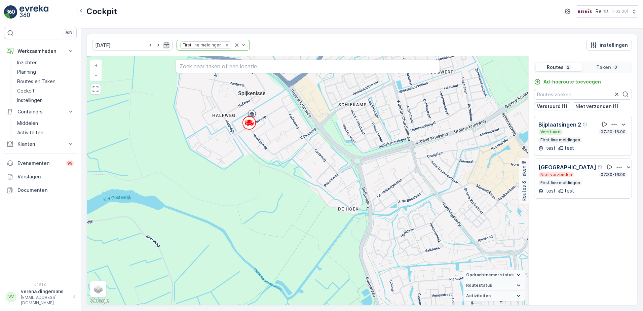
drag, startPoint x: 270, startPoint y: 129, endPoint x: 309, endPoint y: 173, distance: 58.8
click at [309, 173] on div "+ − Satelliet stappenplan Terrein Hybride Leaflet Sneltoetsen Kaartgegevens Kaa…" at bounding box center [307, 180] width 441 height 249
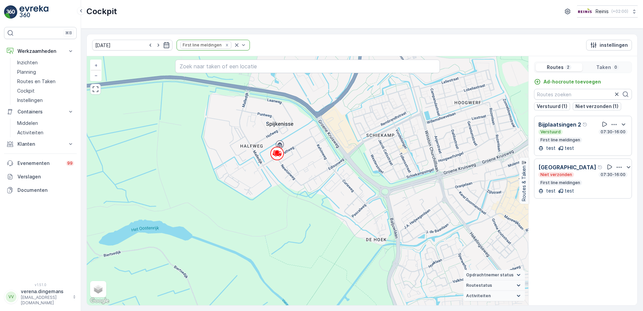
click at [580, 130] on div "Verstuurd 07:30-16:00" at bounding box center [582, 131] width 89 height 5
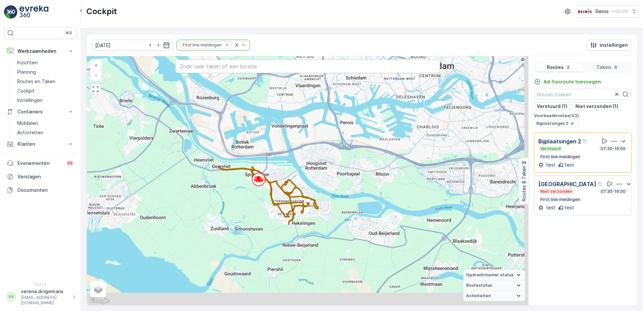
drag, startPoint x: 396, startPoint y: 242, endPoint x: 325, endPoint y: 173, distance: 98.9
click at [325, 173] on div "+ − Satelliet stappenplan Terrein Hybride Leaflet Sneltoetsen Kaartgegevens Kaa…" at bounding box center [307, 180] width 441 height 249
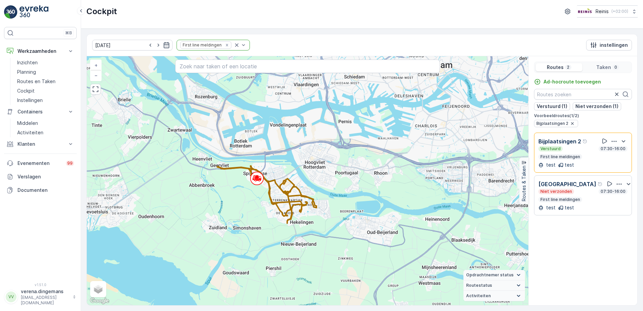
click at [597, 200] on div "Niet verzonden 07:30-16:00 First line meldingen" at bounding box center [582, 195] width 89 height 13
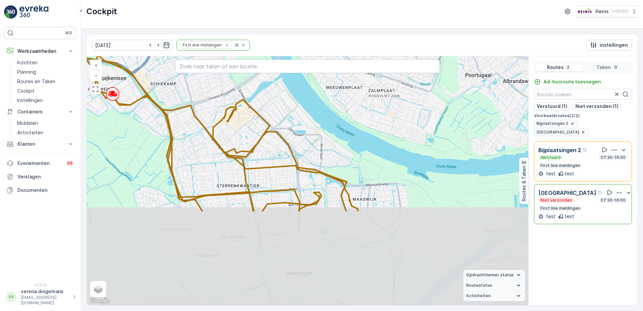
drag, startPoint x: 405, startPoint y: 276, endPoint x: 445, endPoint y: 157, distance: 125.0
click at [445, 157] on div "+ − Satelliet stappenplan Terrein Hybride Leaflet Sneltoetsen Kaartgegevens Kaa…" at bounding box center [307, 180] width 441 height 249
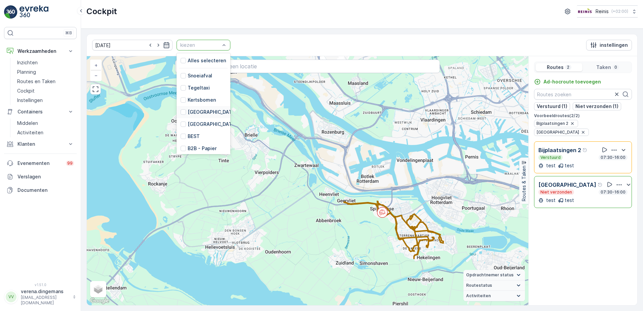
scroll to position [134, 0]
click at [181, 111] on div at bounding box center [183, 111] width 5 height 5
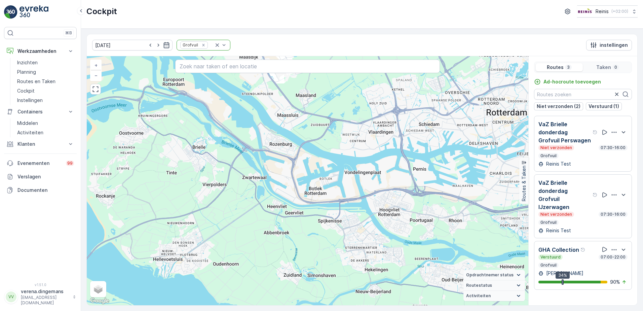
click at [589, 258] on div "Verstuurd 07:00-22:00 Grofvuil" at bounding box center [582, 260] width 89 height 13
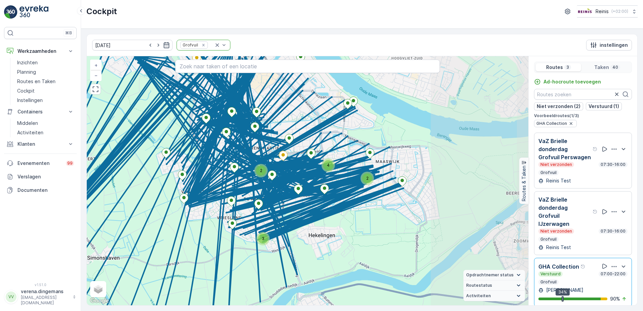
drag, startPoint x: 374, startPoint y: 215, endPoint x: 321, endPoint y: 219, distance: 53.3
click at [321, 219] on icon at bounding box center [156, 154] width 499 height 394
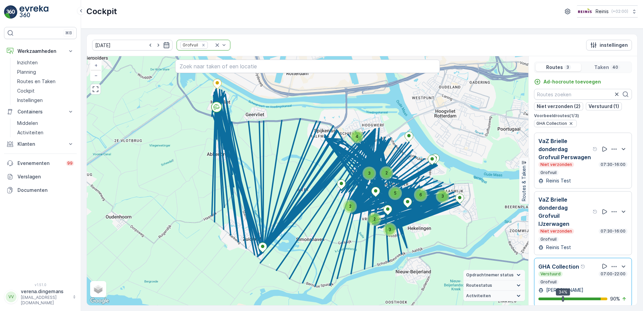
drag, startPoint x: 215, startPoint y: 199, endPoint x: 312, endPoint y: 197, distance: 96.9
click at [312, 197] on icon at bounding box center [336, 187] width 249 height 197
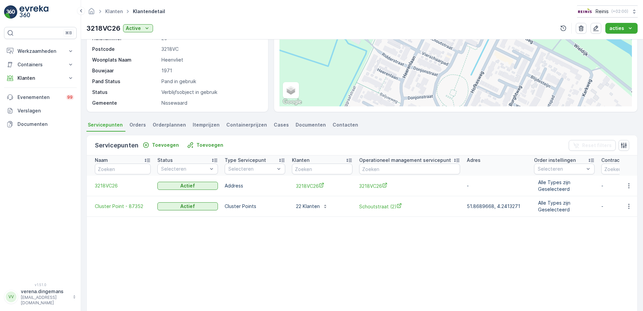
scroll to position [134, 0]
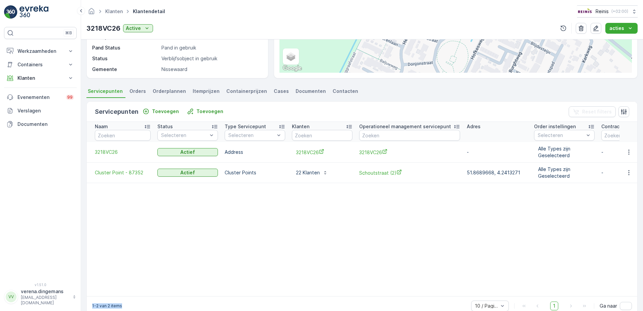
drag, startPoint x: 290, startPoint y: 294, endPoint x: 352, endPoint y: 302, distance: 62.7
click at [352, 302] on div "Servicepunten Toevoegen Toevoegen Reset filters Naam Status Selecteren Type Ser…" at bounding box center [361, 208] width 551 height 214
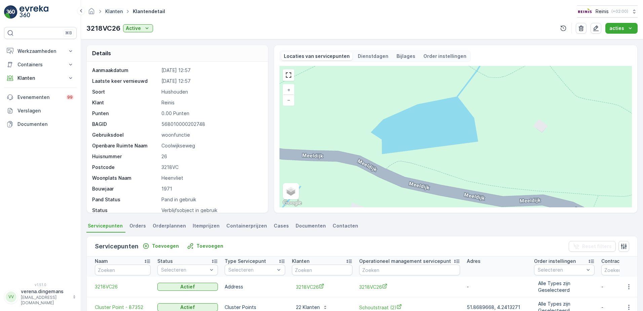
scroll to position [17, 0]
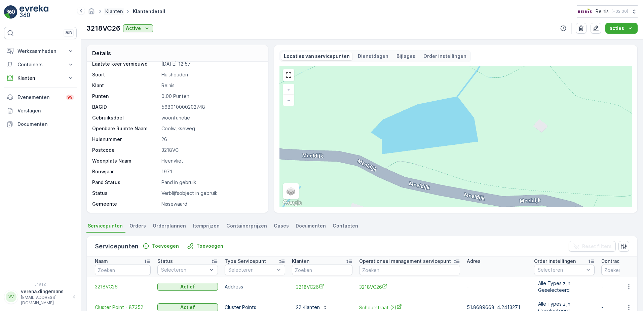
click at [117, 12] on link "Klanten" at bounding box center [113, 11] width 17 height 6
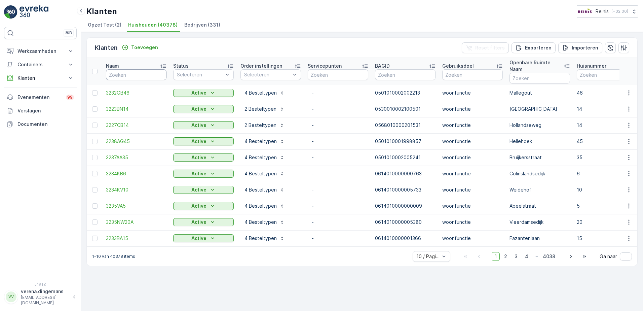
click at [142, 69] on input "text" at bounding box center [136, 74] width 61 height 11
type input "3218"
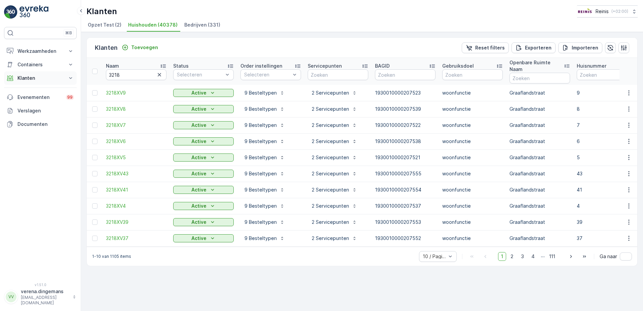
click at [40, 77] on p "Klanten" at bounding box center [40, 78] width 46 height 7
click at [24, 127] on p "Orders" at bounding box center [24, 127] width 15 height 7
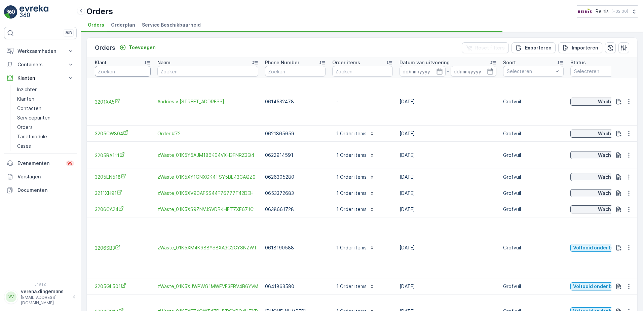
click at [121, 72] on input "text" at bounding box center [123, 71] width 56 height 11
click at [119, 73] on input "text" at bounding box center [123, 71] width 56 height 11
type input "3218"
click at [120, 70] on input "3218" at bounding box center [123, 71] width 56 height 11
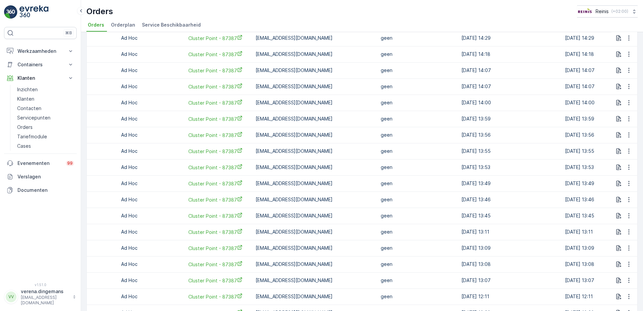
scroll to position [284, 0]
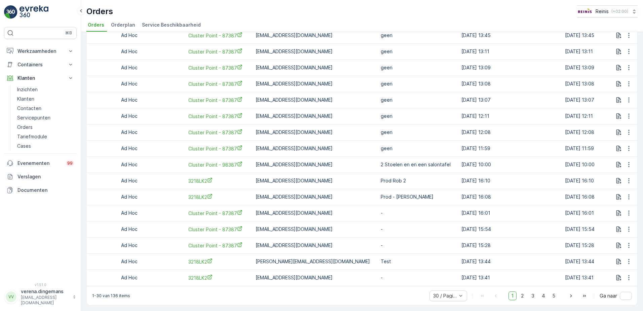
click at [121, 287] on div "1-30 van 136 items 30 / Pagina 1 2 3 4 5 Ga naar" at bounding box center [362, 295] width 550 height 19
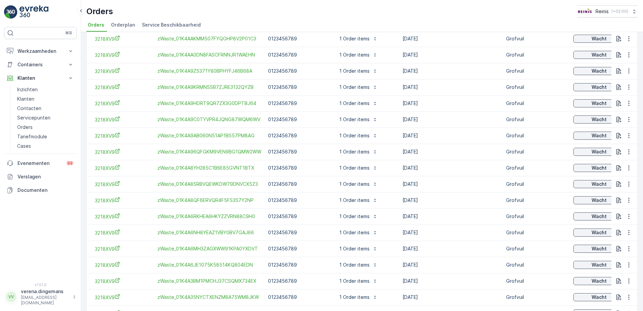
scroll to position [0, 0]
